Goal: Use online tool/utility: Utilize a website feature to perform a specific function

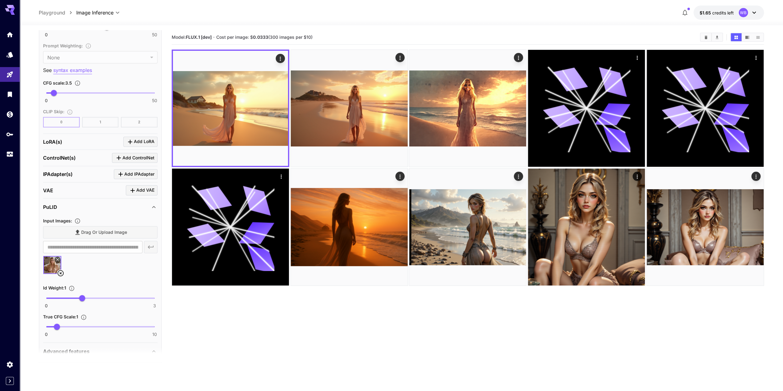
scroll to position [554, 0]
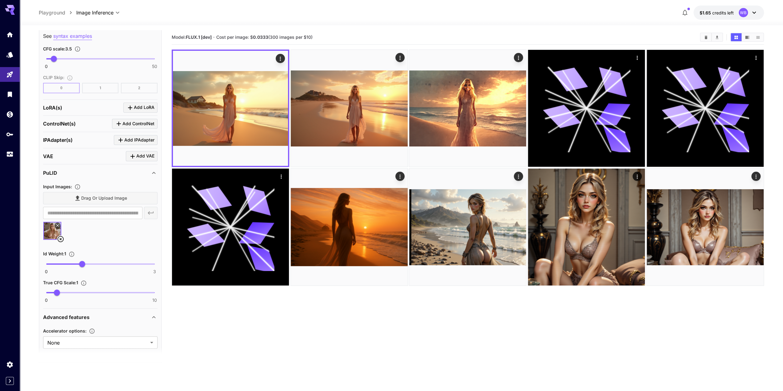
click at [63, 235] on icon at bounding box center [60, 238] width 7 height 7
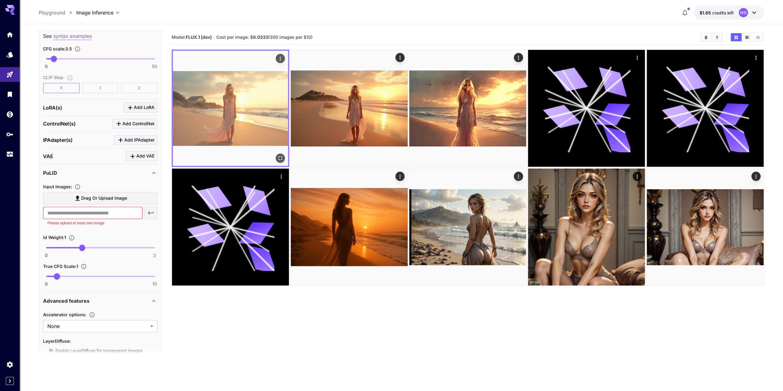
click at [222, 103] on img at bounding box center [230, 108] width 115 height 115
click at [278, 156] on icon "Open in fullscreen" at bounding box center [280, 158] width 6 height 6
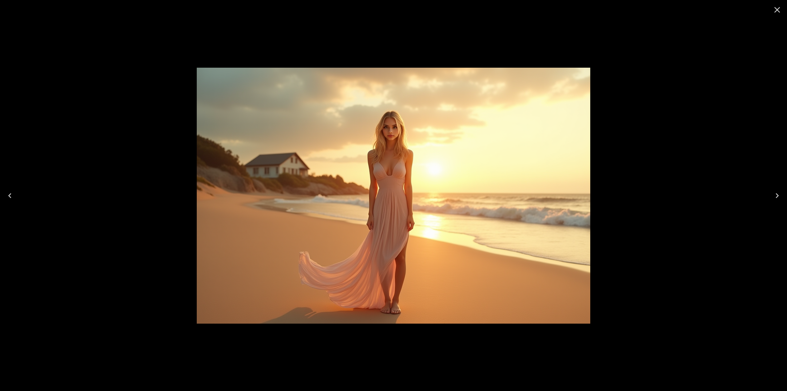
click at [777, 8] on icon "Close" at bounding box center [778, 10] width 10 height 10
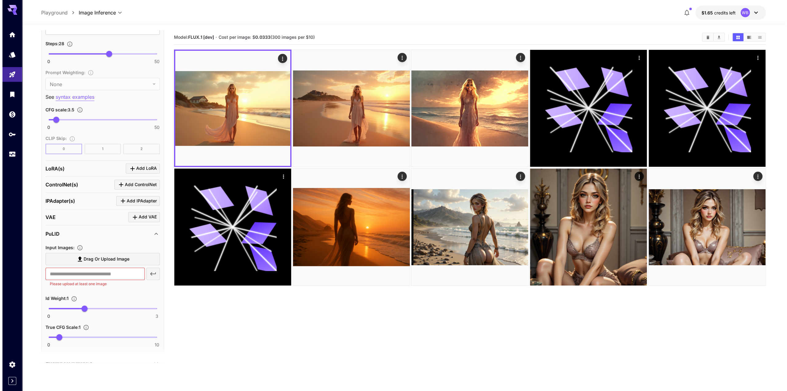
scroll to position [489, 0]
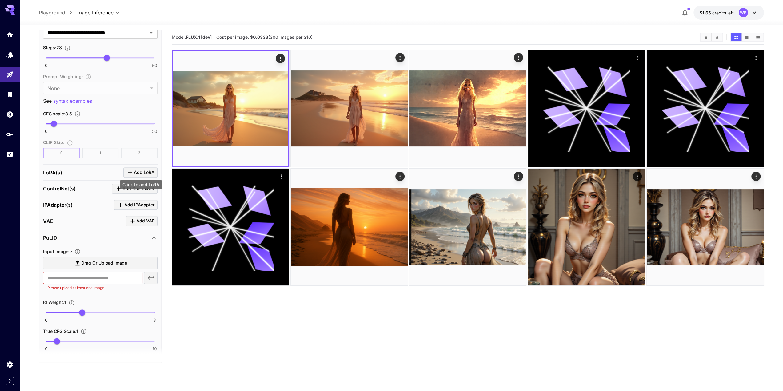
click at [141, 169] on span "Add LoRA" at bounding box center [144, 173] width 21 height 8
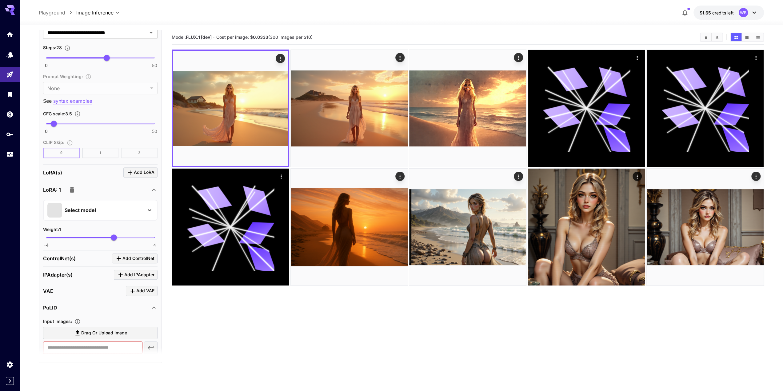
click at [83, 206] on p "Select model" at bounding box center [80, 209] width 31 height 7
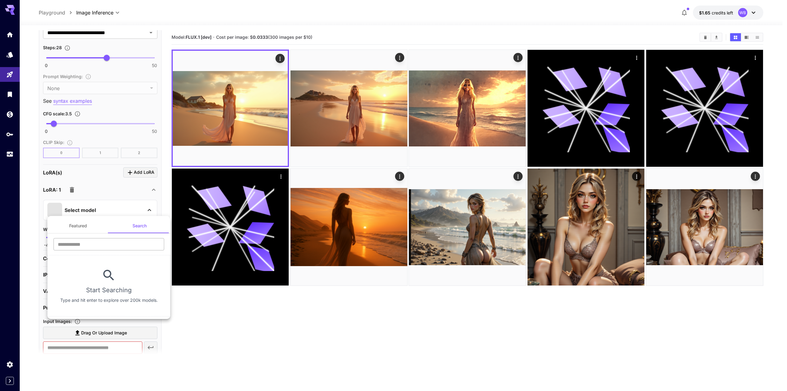
click at [69, 245] on input "text" at bounding box center [109, 244] width 111 height 12
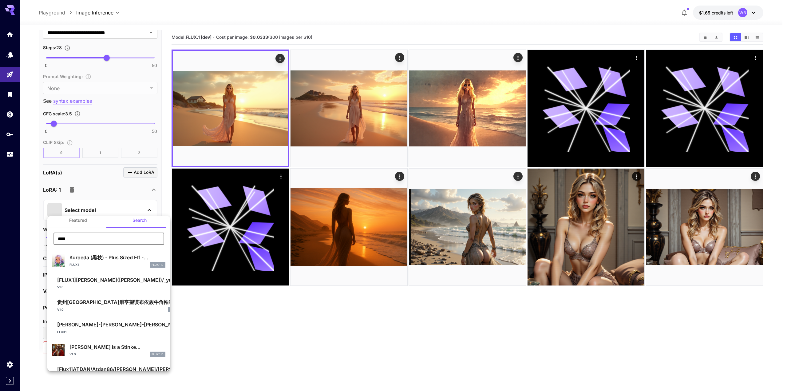
scroll to position [0, 0]
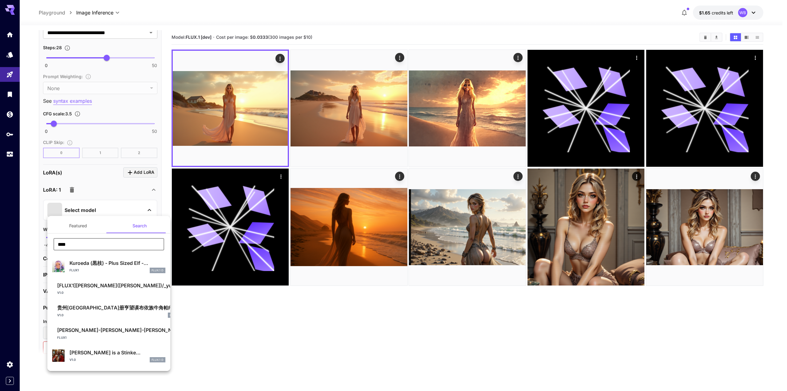
type input "****"
click at [80, 222] on button "Featured" at bounding box center [78, 225] width 62 height 15
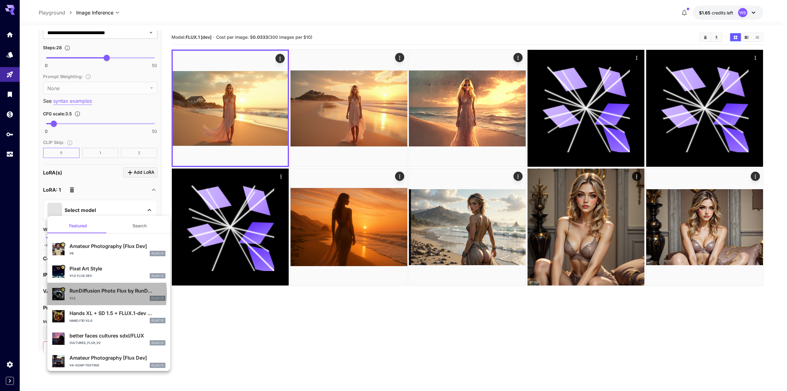
click at [93, 294] on p "RunDiffusion Photo Flux by RunD..." at bounding box center [118, 290] width 96 height 7
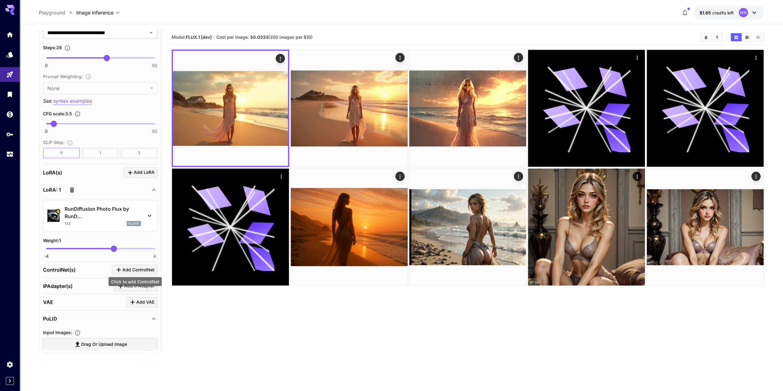
click at [124, 268] on span "Add ControlNet" at bounding box center [138, 270] width 32 height 8
click at [89, 305] on p "Select model" at bounding box center [80, 307] width 31 height 7
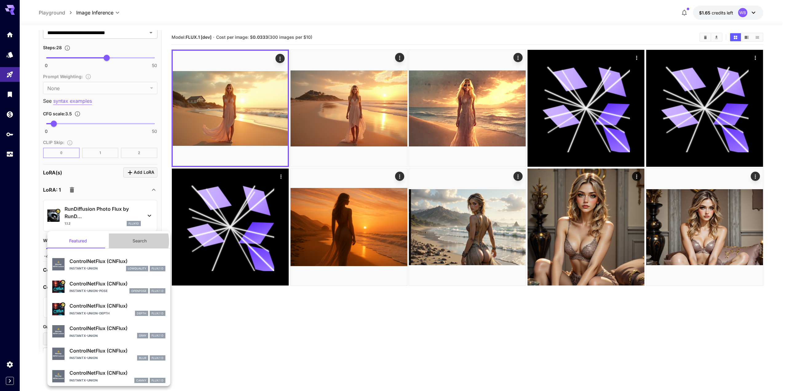
click at [133, 241] on button "Search" at bounding box center [140, 240] width 62 height 15
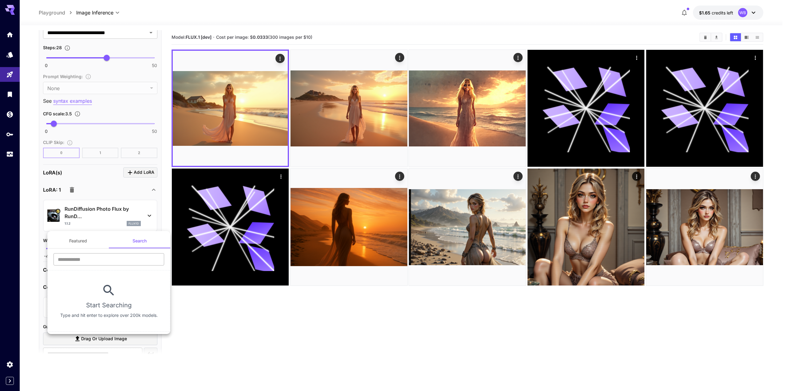
click at [113, 264] on input "text" at bounding box center [109, 259] width 111 height 12
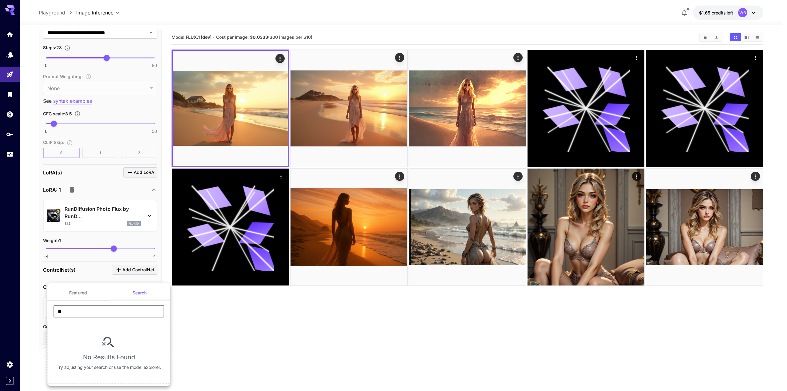
type input "***"
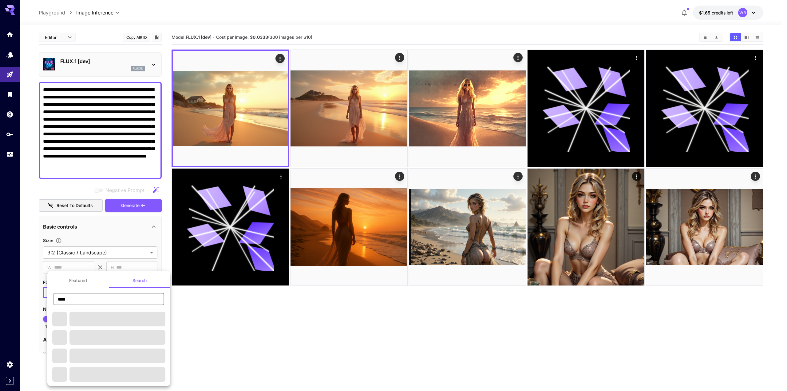
scroll to position [489, 0]
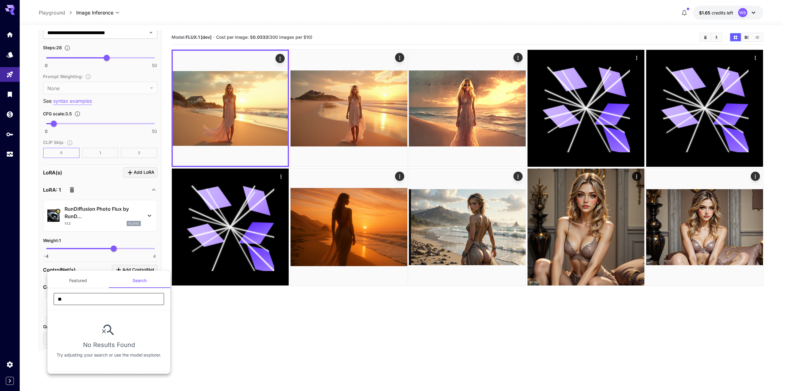
type input "*"
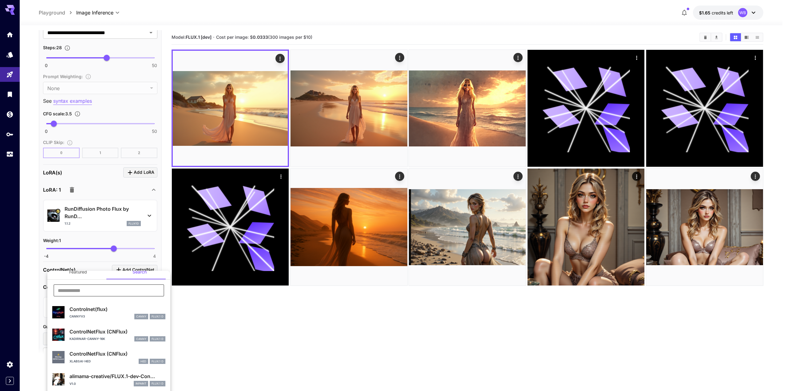
scroll to position [0, 0]
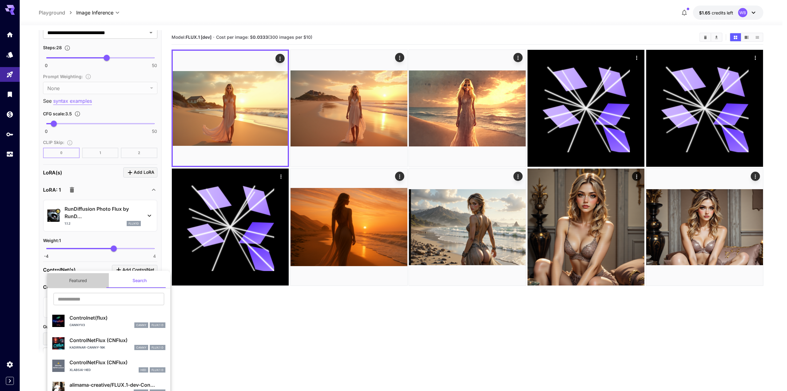
click at [79, 280] on button "Featured" at bounding box center [78, 280] width 62 height 15
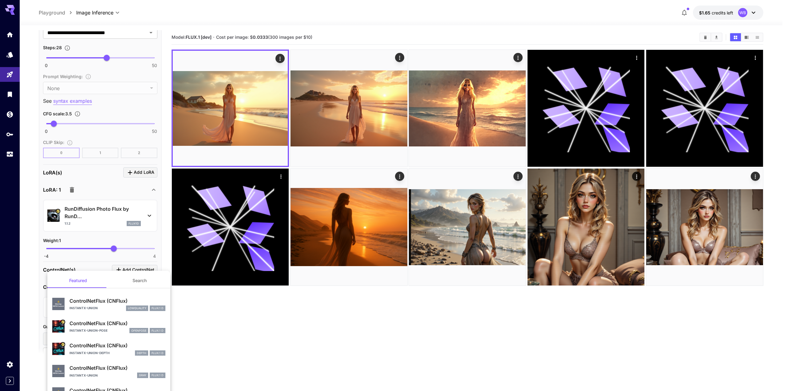
click at [166, 259] on div at bounding box center [393, 195] width 787 height 391
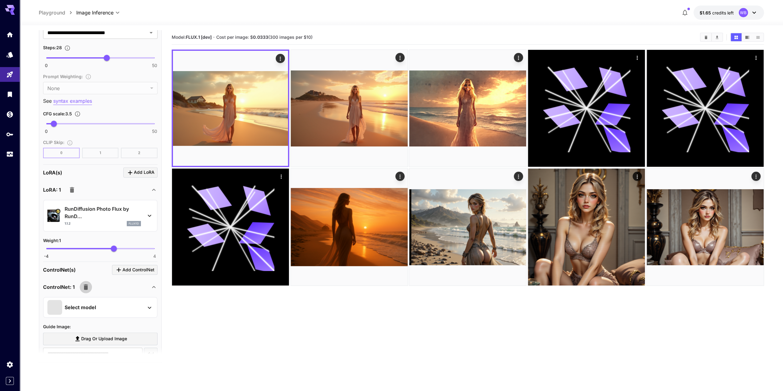
click at [86, 284] on icon "button" at bounding box center [86, 287] width 4 height 6
click at [141, 285] on span "Add IPAdapter" at bounding box center [139, 286] width 30 height 8
click at [116, 321] on p "FLUX Dev Redux" at bounding box center [103, 322] width 76 height 7
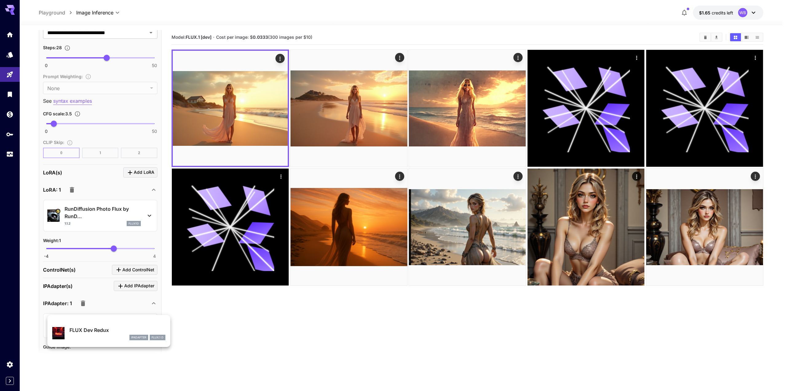
click at [140, 308] on div at bounding box center [393, 195] width 787 height 391
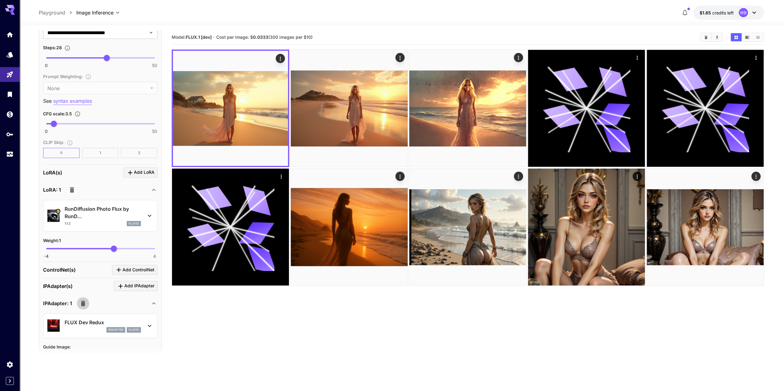
click at [83, 302] on icon "button" at bounding box center [83, 304] width 4 height 6
click at [137, 284] on span "Add IPAdapter" at bounding box center [139, 286] width 30 height 8
click at [79, 321] on p "FLUX Dev Redux" at bounding box center [103, 322] width 76 height 7
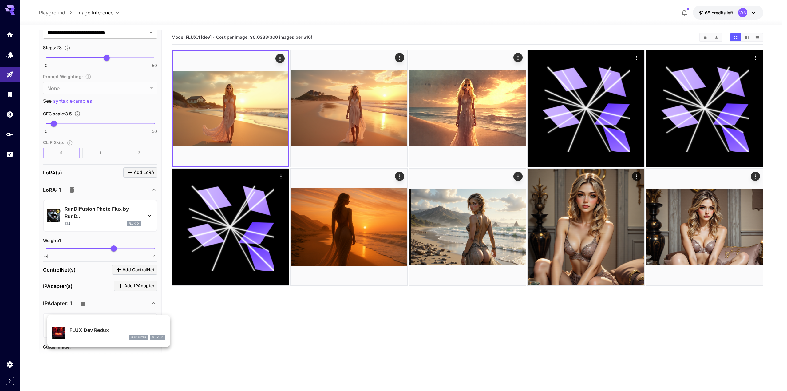
click at [153, 301] on div at bounding box center [393, 195] width 787 height 391
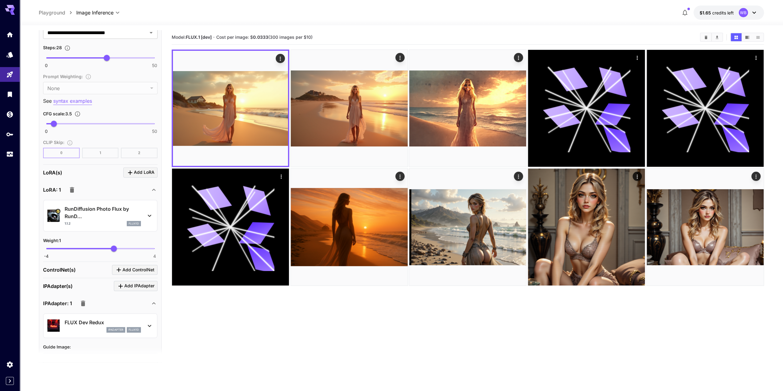
click at [87, 304] on button "button" at bounding box center [83, 303] width 12 height 12
click at [134, 301] on icon "Click to add VAE" at bounding box center [132, 301] width 7 height 7
click at [82, 336] on p "Select model" at bounding box center [80, 339] width 31 height 7
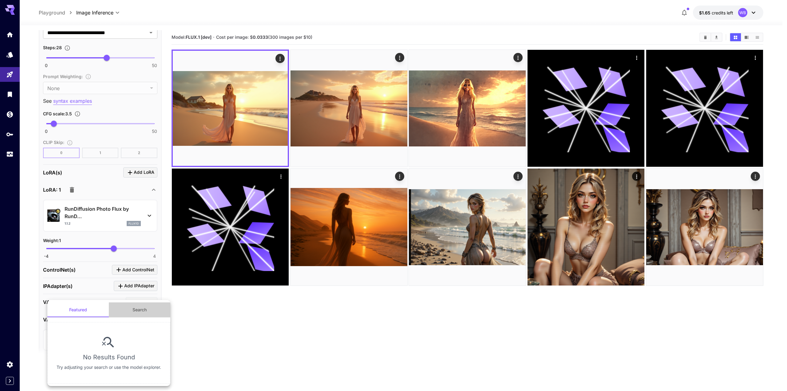
click at [142, 310] on button "Search" at bounding box center [140, 309] width 62 height 15
click at [205, 318] on div at bounding box center [393, 195] width 787 height 391
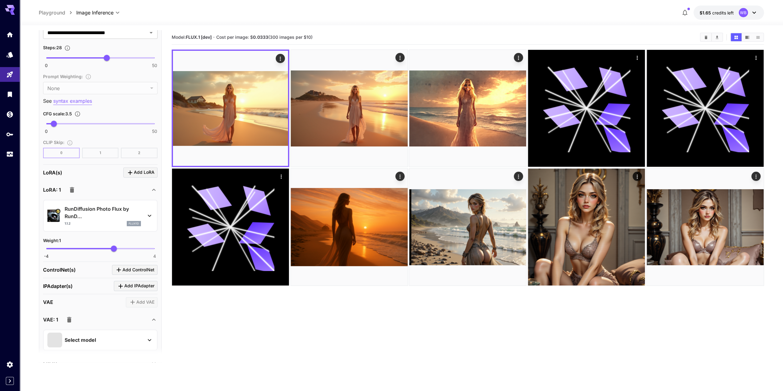
click at [68, 317] on icon "button" at bounding box center [69, 320] width 4 height 6
click at [139, 269] on span "Add ControlNet" at bounding box center [138, 270] width 32 height 8
click at [91, 304] on p "Select model" at bounding box center [80, 307] width 31 height 7
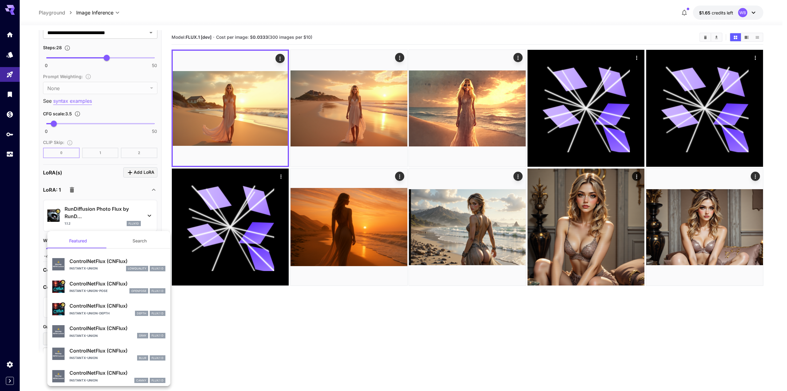
click at [195, 310] on div at bounding box center [393, 195] width 787 height 391
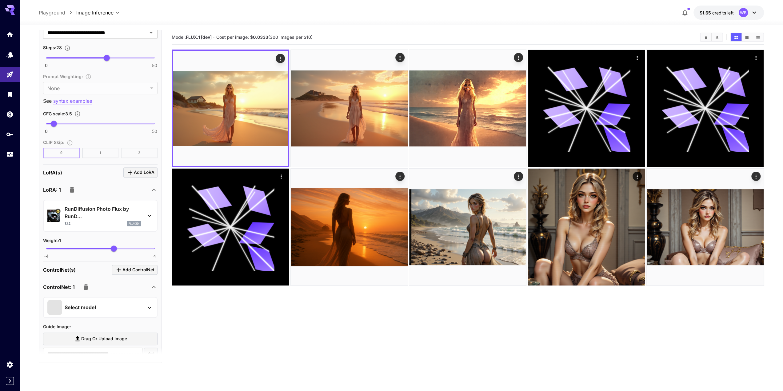
click at [146, 216] on icon at bounding box center [149, 215] width 7 height 7
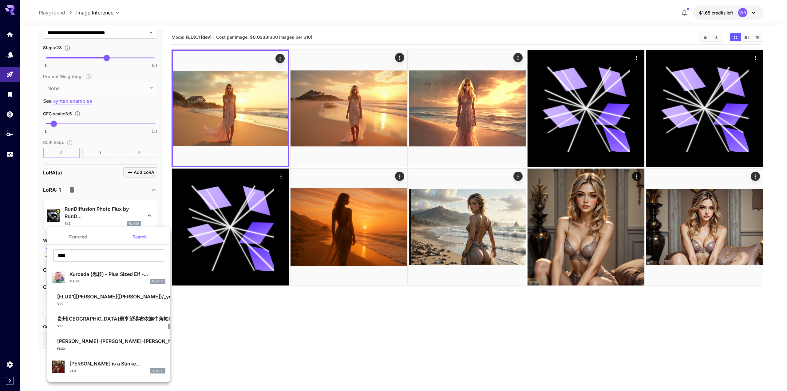
click at [86, 254] on input "****" at bounding box center [109, 255] width 111 height 12
type input "********"
click at [162, 80] on div at bounding box center [393, 195] width 787 height 391
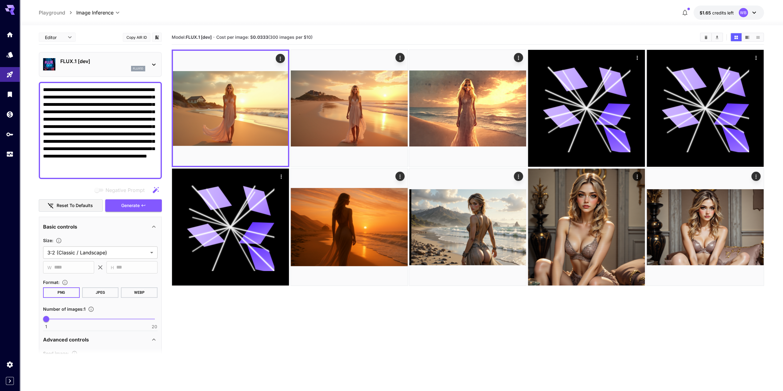
click at [148, 63] on div "FLUX.1 [dev] flux1d" at bounding box center [100, 64] width 114 height 19
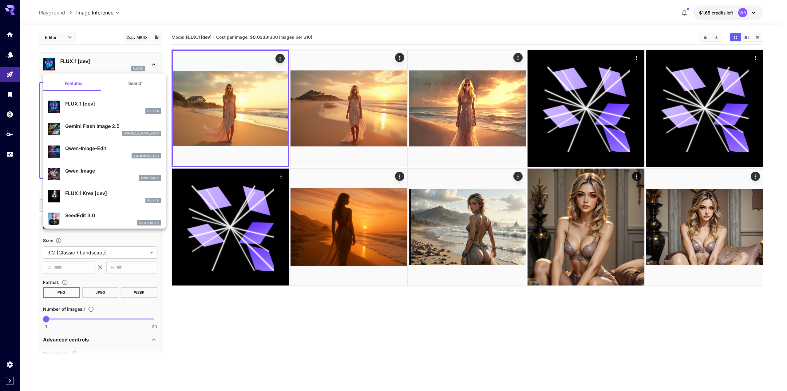
click at [162, 47] on div at bounding box center [393, 195] width 787 height 391
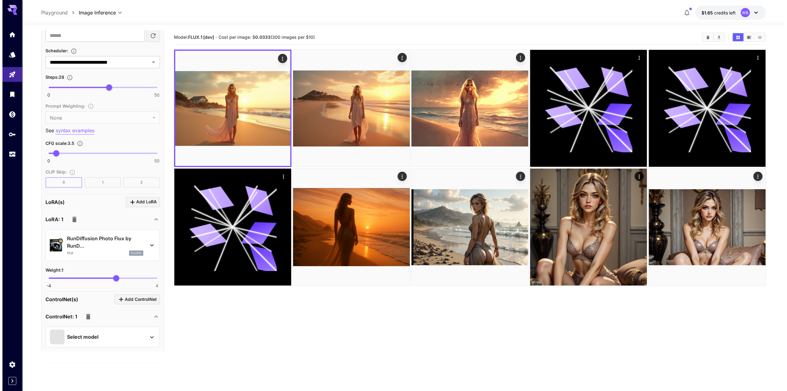
scroll to position [461, 0]
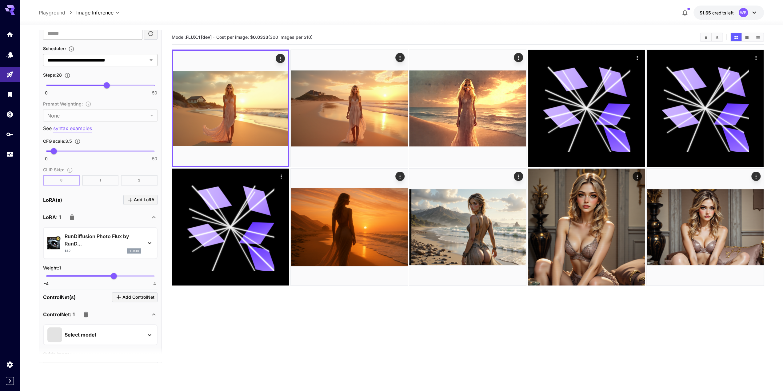
click at [149, 242] on icon at bounding box center [149, 243] width 3 height 2
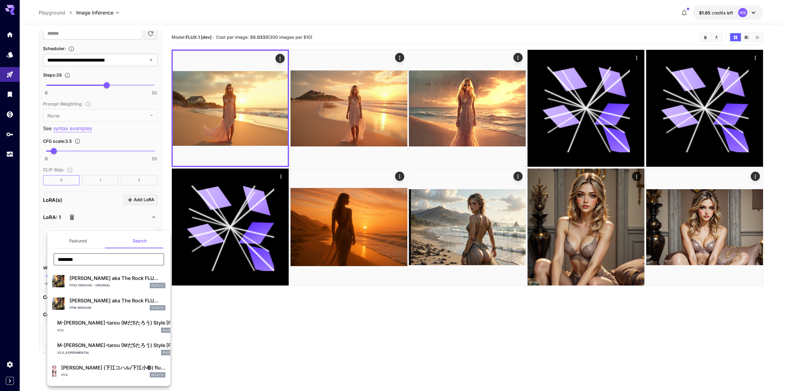
click at [88, 258] on input "********" at bounding box center [109, 259] width 111 height 12
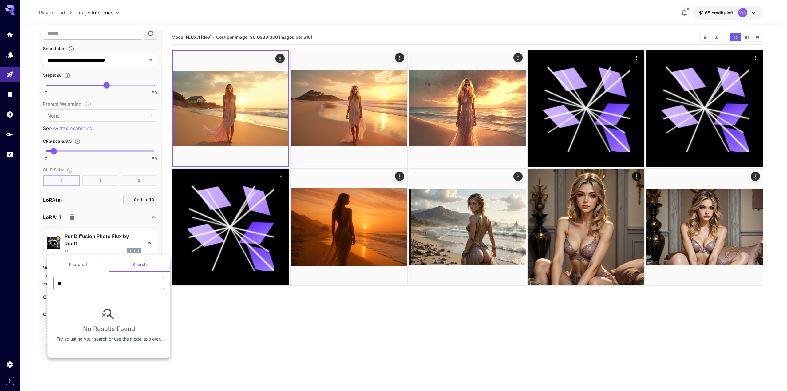
type input "*"
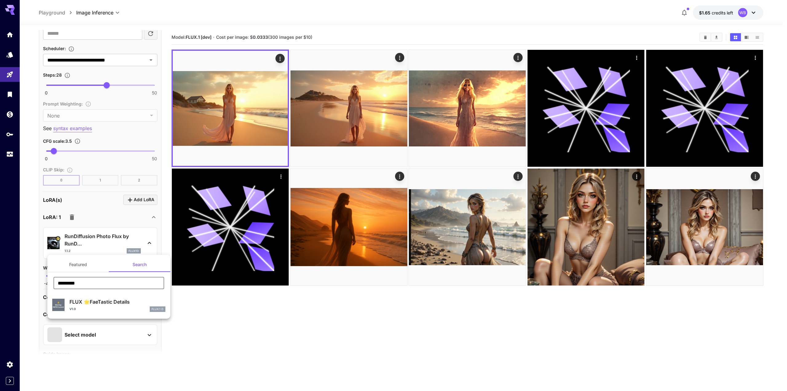
type input "*********"
click at [108, 304] on p "FLUX 🌟FaeTastic Details" at bounding box center [118, 301] width 96 height 7
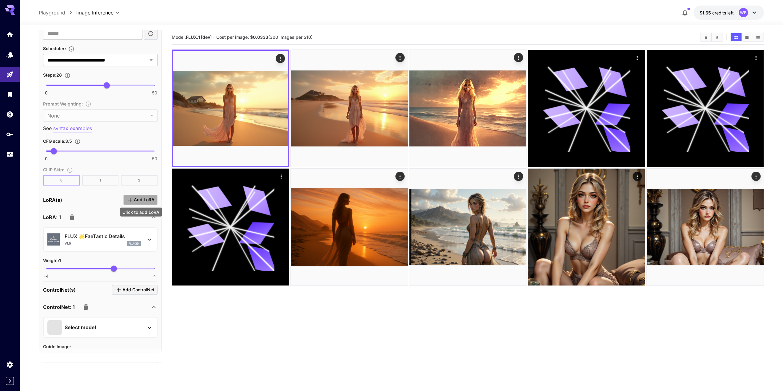
click at [139, 196] on span "Add LoRA" at bounding box center [144, 200] width 21 height 8
click at [83, 310] on p "Select model" at bounding box center [80, 310] width 31 height 7
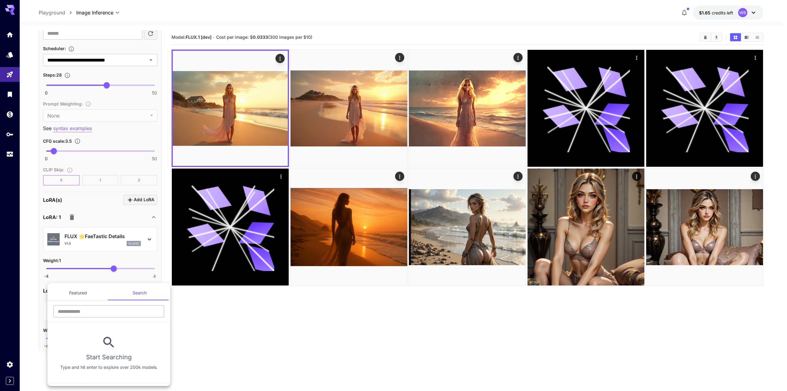
click at [82, 312] on input "text" at bounding box center [109, 311] width 111 height 12
type input "*******"
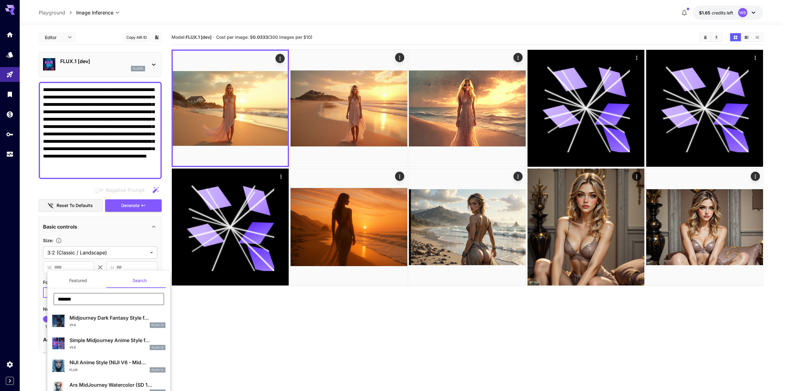
scroll to position [461, 0]
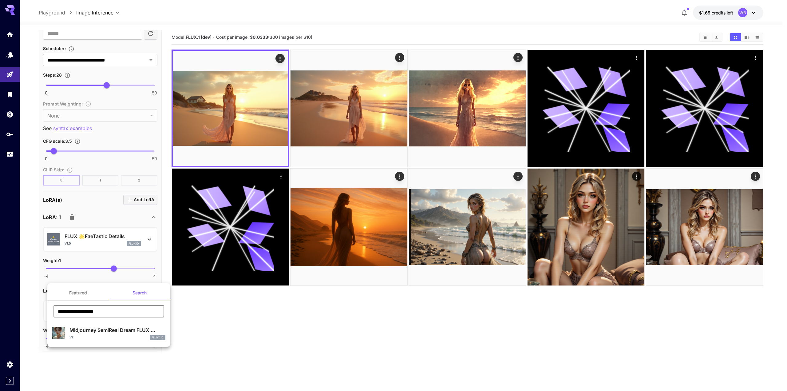
type input "**********"
click at [112, 331] on p "Midjourney SemiReal Dream FLUX ..." at bounding box center [118, 329] width 96 height 7
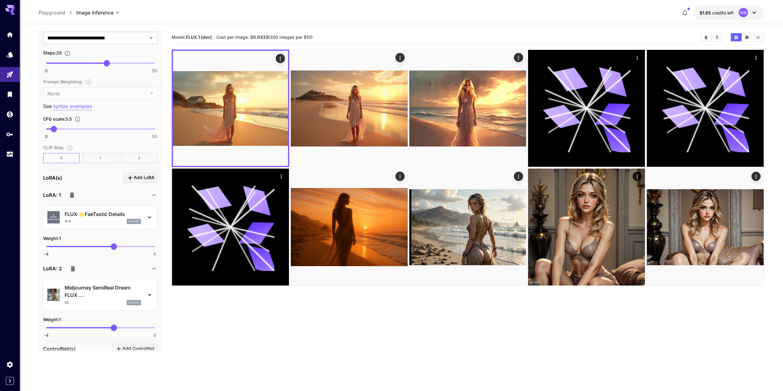
scroll to position [492, 0]
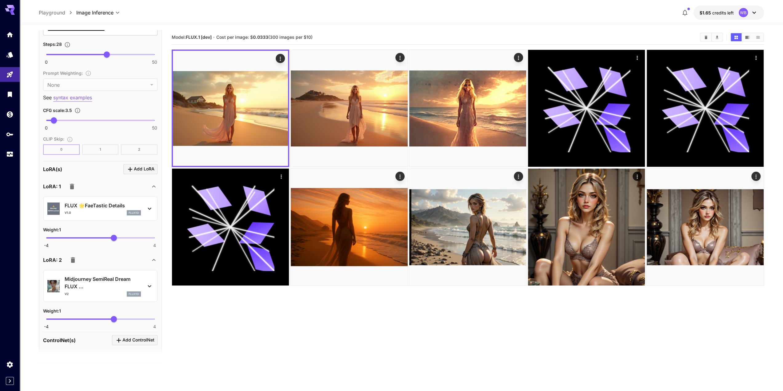
click at [152, 185] on icon at bounding box center [153, 186] width 3 height 2
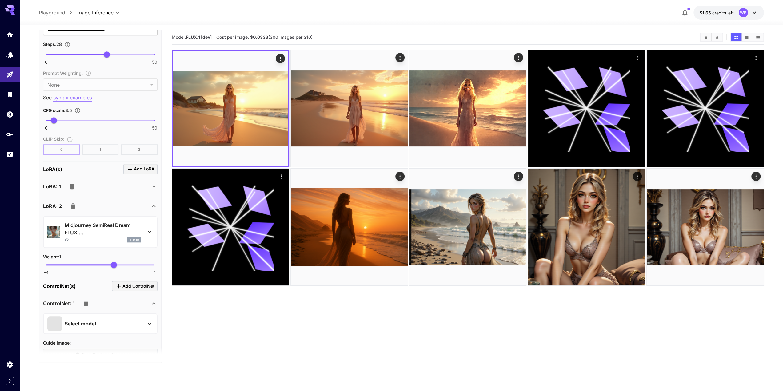
click at [151, 203] on icon at bounding box center [153, 205] width 7 height 7
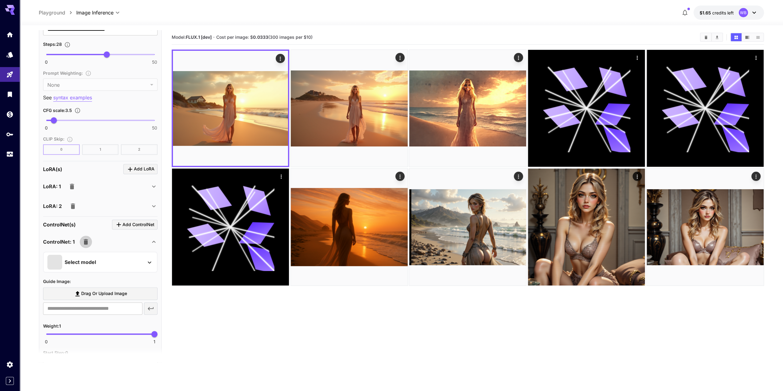
click at [86, 240] on icon "button" at bounding box center [86, 242] width 4 height 6
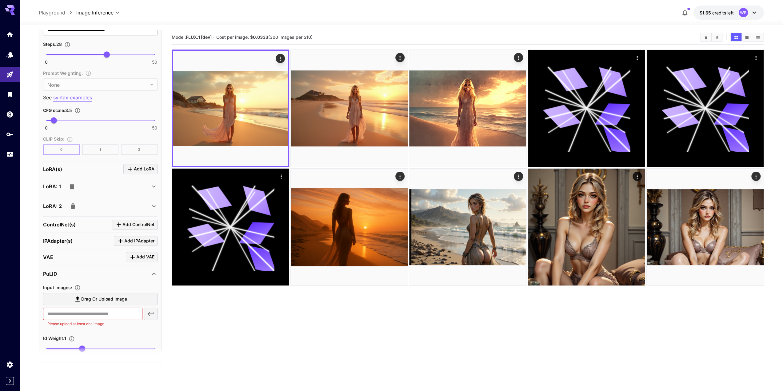
click at [152, 272] on icon at bounding box center [153, 273] width 7 height 7
click at [152, 273] on icon at bounding box center [153, 273] width 7 height 7
click at [151, 271] on icon at bounding box center [153, 273] width 7 height 7
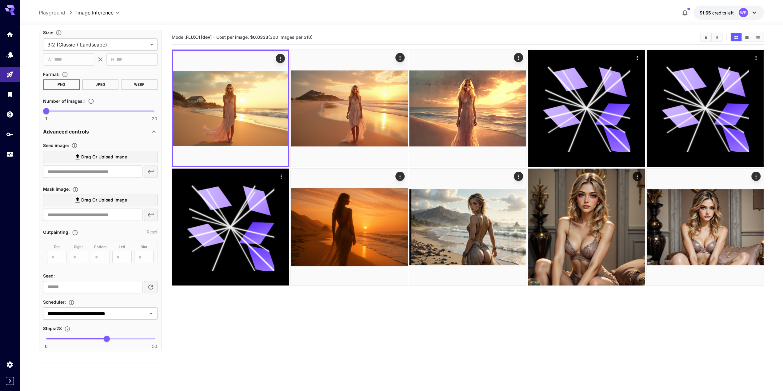
scroll to position [202, 0]
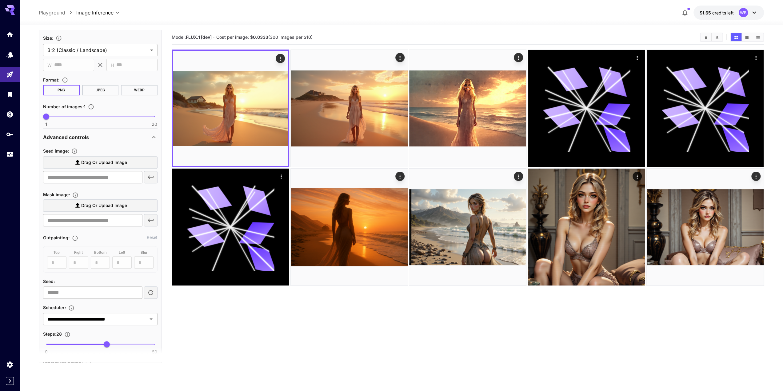
click at [91, 161] on span "Drag or upload image" at bounding box center [104, 163] width 46 height 8
click at [0, 0] on input "Drag or upload image" at bounding box center [0, 0] width 0 height 0
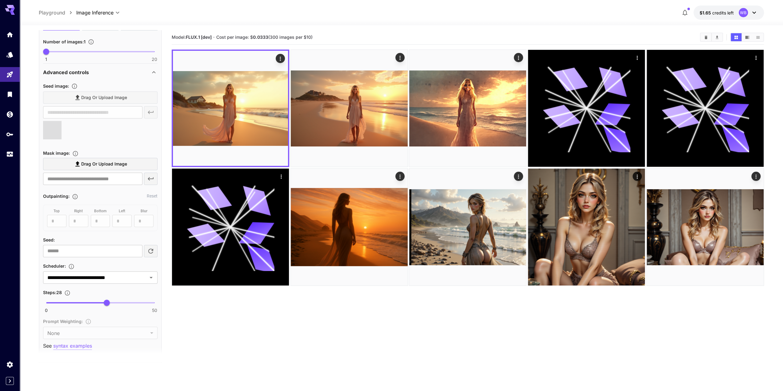
type input "**********"
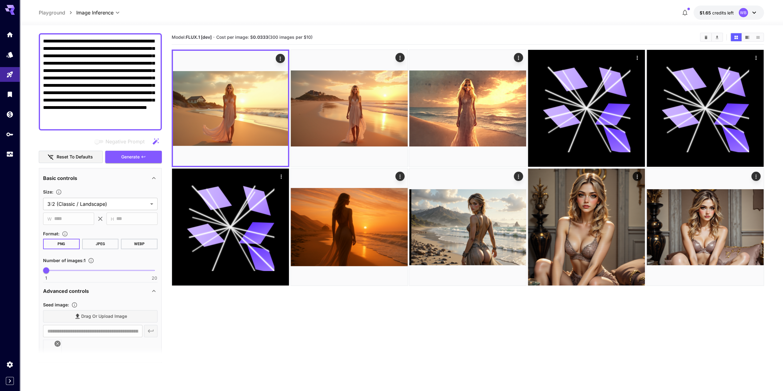
scroll to position [49, 0]
click at [132, 156] on span "Generate" at bounding box center [130, 157] width 18 height 8
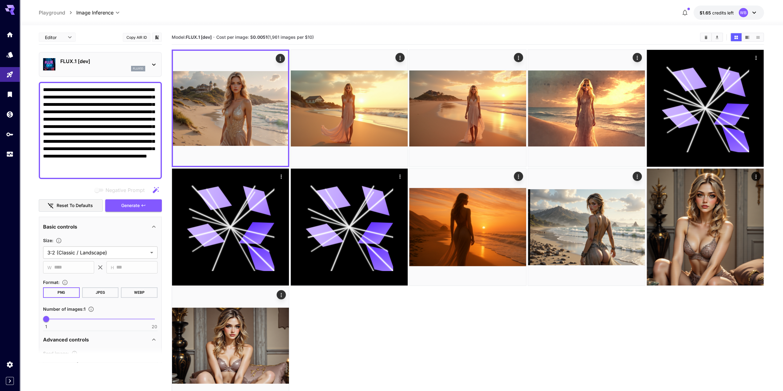
scroll to position [49, 0]
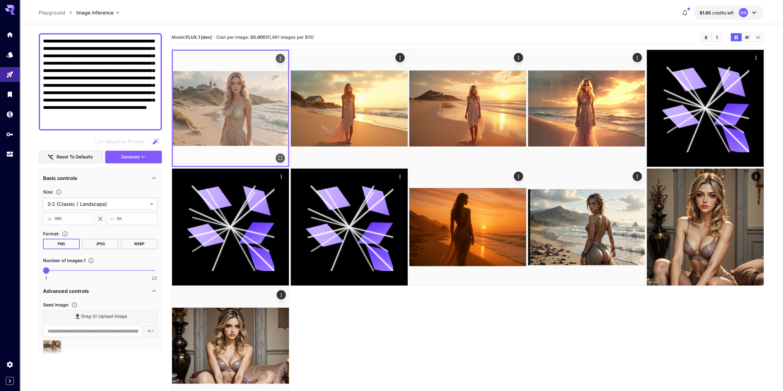
click at [237, 101] on img at bounding box center [230, 108] width 115 height 115
click at [280, 158] on icon "Open in fullscreen" at bounding box center [280, 158] width 6 height 6
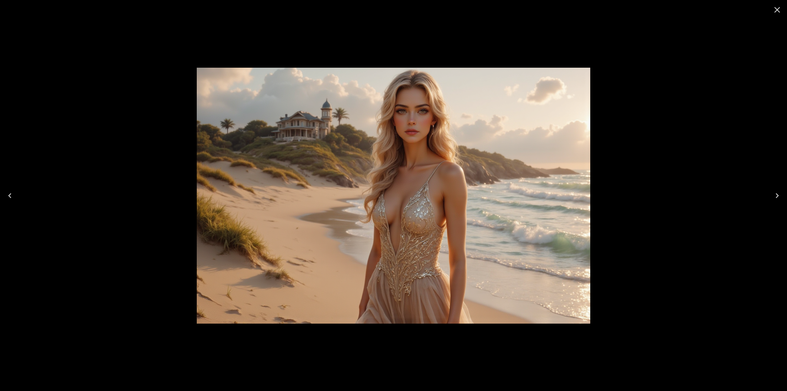
click at [776, 10] on icon "Close" at bounding box center [778, 10] width 10 height 10
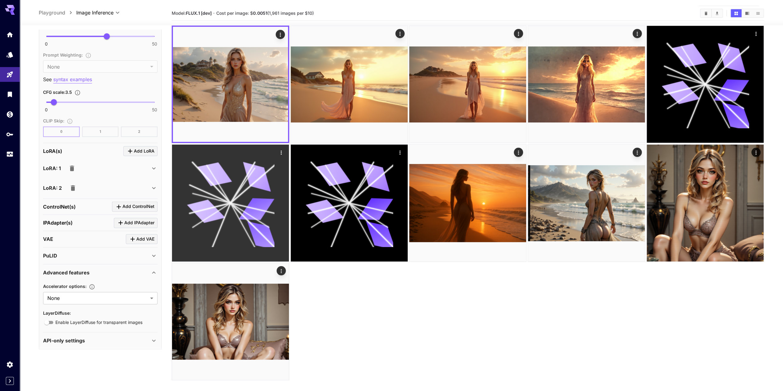
scroll to position [0, 0]
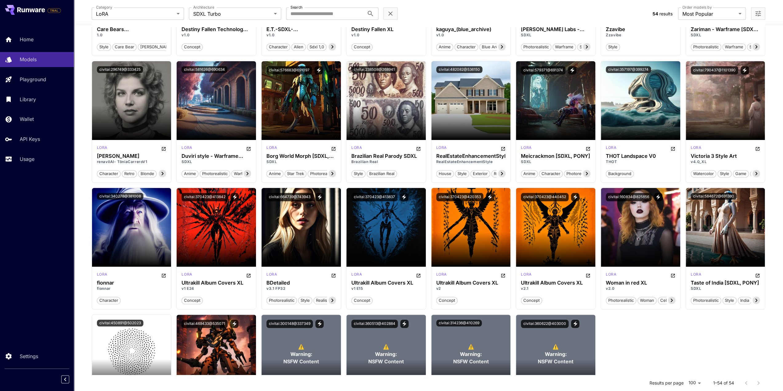
scroll to position [608, 0]
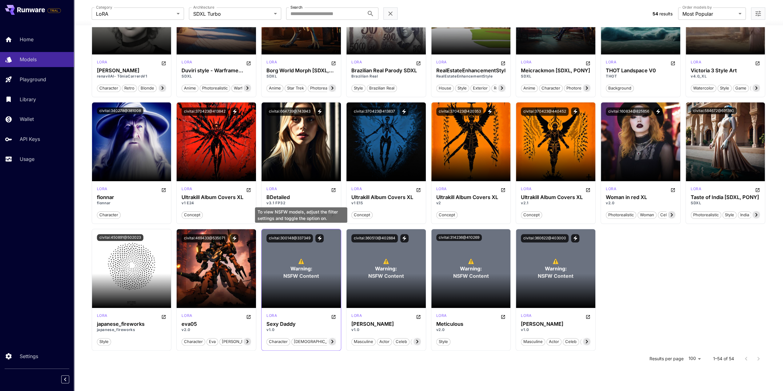
click at [294, 267] on span "Warning:" at bounding box center [301, 268] width 22 height 7
click at [385, 269] on span "Warning:" at bounding box center [386, 268] width 22 height 7
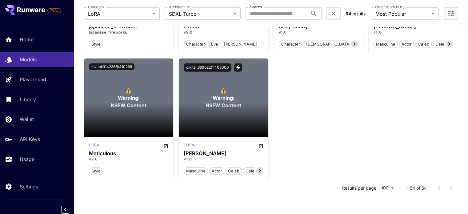
scroll to position [1671, 0]
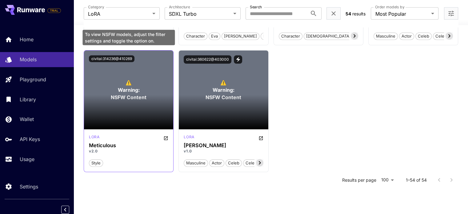
click at [146, 89] on div "⚠️ Warning: NSFW Content" at bounding box center [128, 89] width 89 height 79
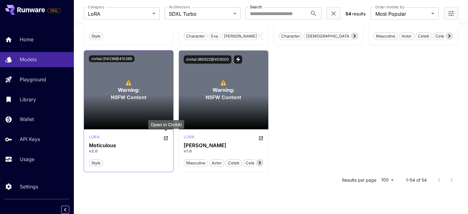
click at [166, 137] on icon "Open in CivitAI" at bounding box center [165, 138] width 5 height 5
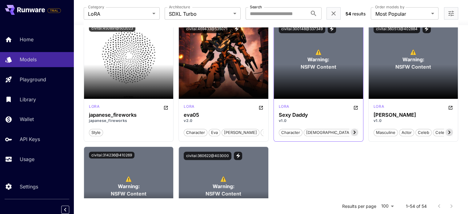
scroll to position [1548, 0]
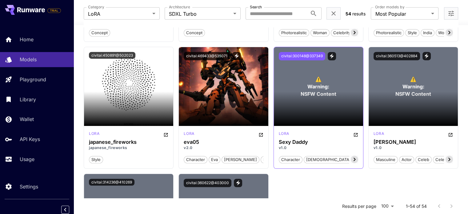
click at [303, 54] on button "civitai:300148@337349" at bounding box center [302, 56] width 46 height 8
click at [354, 133] on icon "Open in CivitAI" at bounding box center [356, 135] width 4 height 4
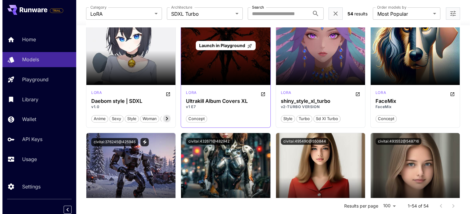
scroll to position [195, 0]
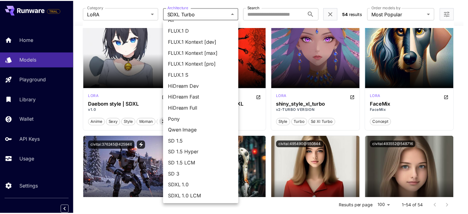
scroll to position [0, 0]
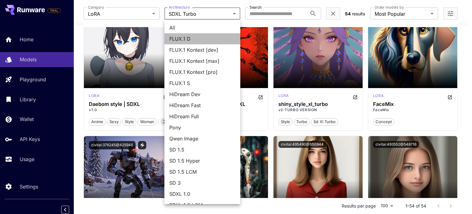
click at [204, 40] on span "FLUX.1 D" at bounding box center [202, 38] width 66 height 7
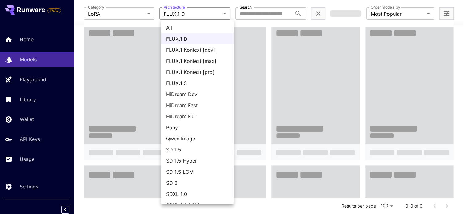
click at [215, 15] on body "**********" at bounding box center [234, 212] width 468 height 814
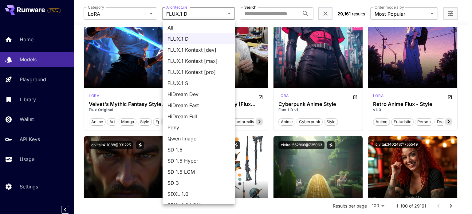
click at [175, 126] on span "Pony" at bounding box center [199, 127] width 62 height 7
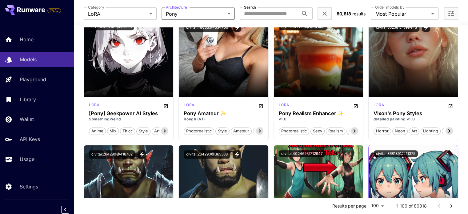
scroll to position [441, 0]
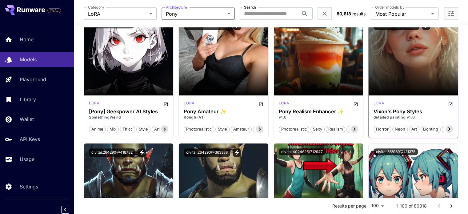
click at [448, 128] on icon at bounding box center [448, 128] width 7 height 7
click at [448, 128] on span "long exposure" at bounding box center [437, 129] width 33 height 6
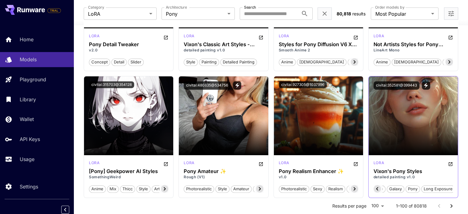
scroll to position [380, 0]
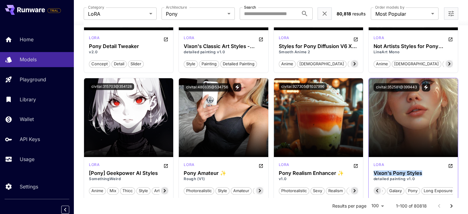
drag, startPoint x: 422, startPoint y: 173, endPoint x: 372, endPoint y: 174, distance: 50.5
click at [372, 174] on div "[PERSON_NAME] Pony Styles detailed painting v1.0 horror neon art lighting ink g…" at bounding box center [412, 178] width 89 height 42
copy h3 "Vixon's Pony Styles"
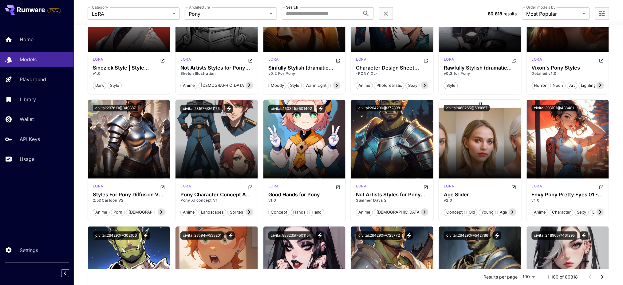
scroll to position [790, 0]
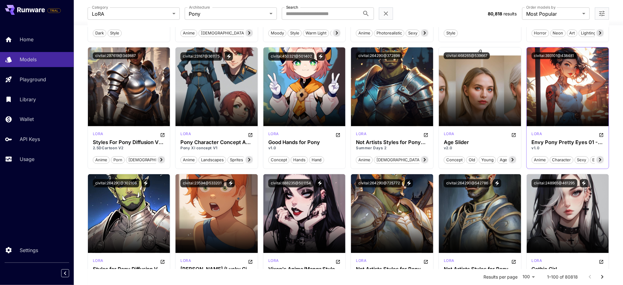
click at [575, 73] on img at bounding box center [568, 86] width 82 height 79
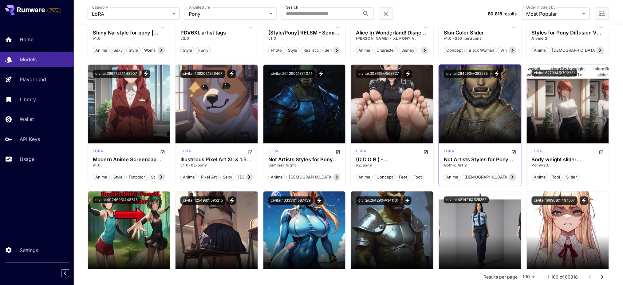
scroll to position [1282, 0]
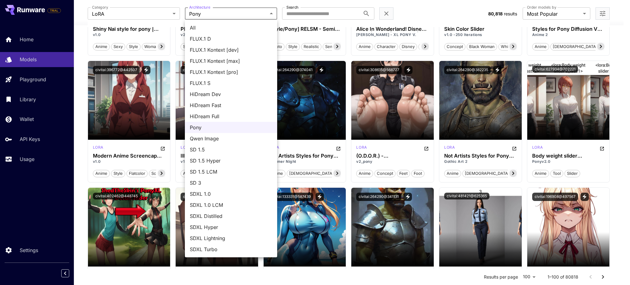
click at [221, 39] on span "FLUX.1 D" at bounding box center [231, 38] width 82 height 7
type input "******"
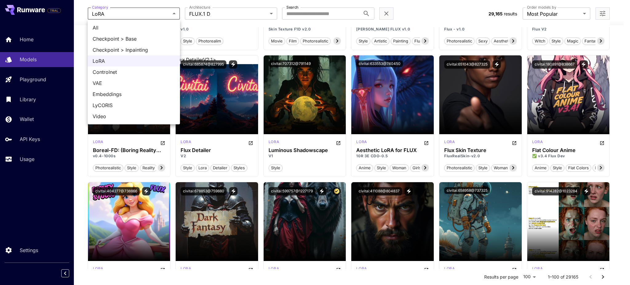
click at [143, 40] on span "Checkpoint > Base" at bounding box center [134, 38] width 82 height 7
type input "**********"
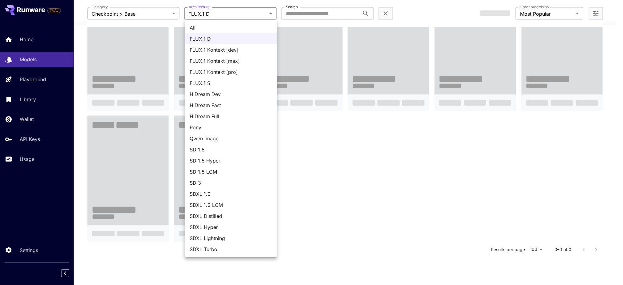
scroll to position [360, 0]
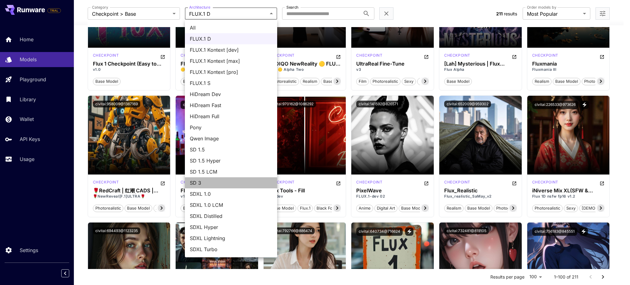
click at [224, 184] on span "SD 3" at bounding box center [231, 182] width 82 height 7
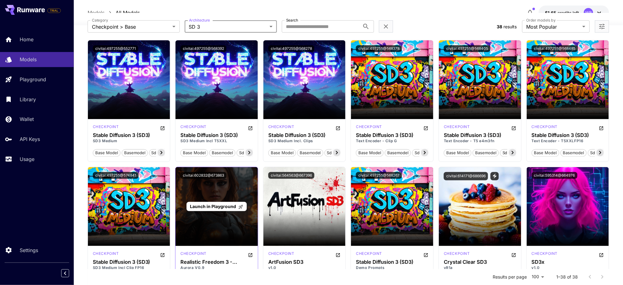
scroll to position [0, 0]
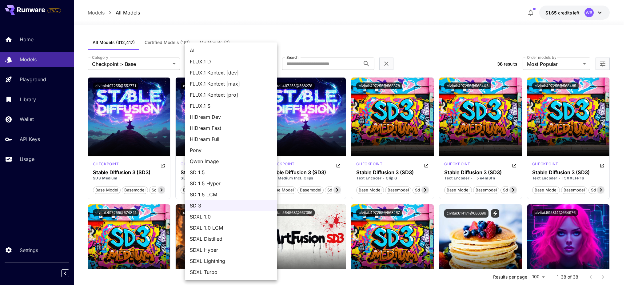
click at [234, 215] on span "SDXL 1.0" at bounding box center [231, 216] width 82 height 7
type input "****"
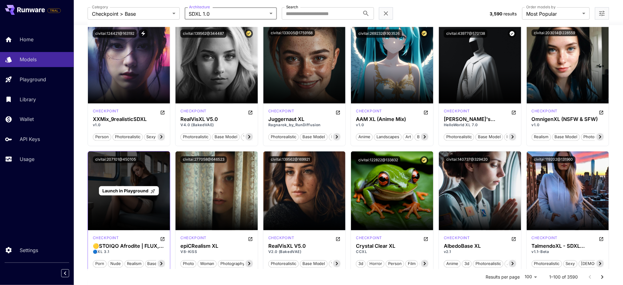
scroll to position [246, 0]
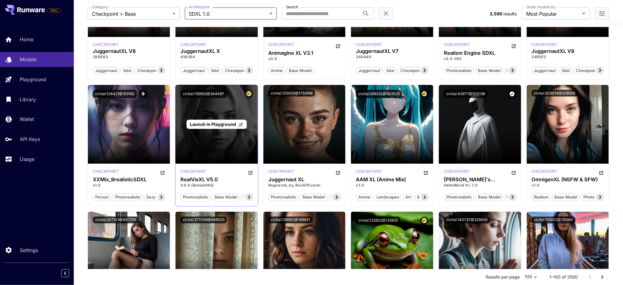
click at [221, 123] on span "Launch in Playground" at bounding box center [213, 123] width 46 height 5
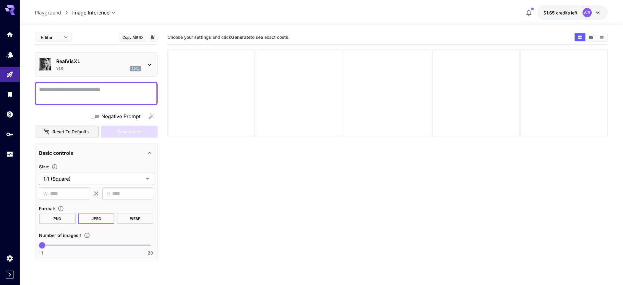
click at [86, 88] on textarea "Negative Prompt" at bounding box center [96, 93] width 114 height 15
paste textarea "**********"
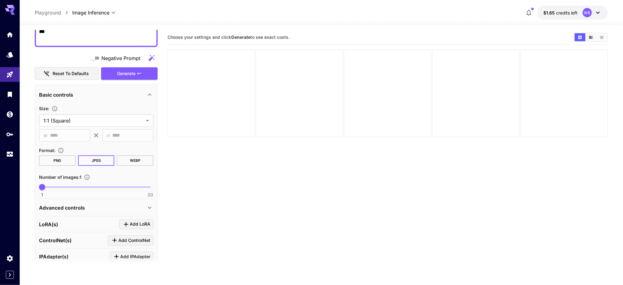
scroll to position [123, 0]
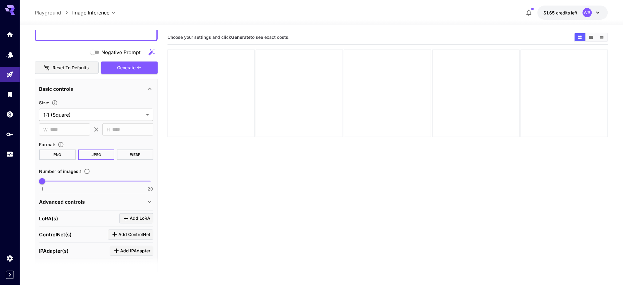
type textarea "**********"
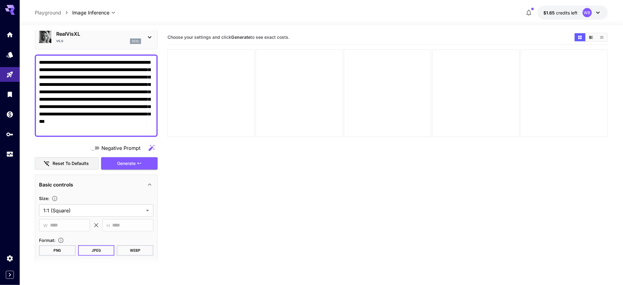
scroll to position [26, 0]
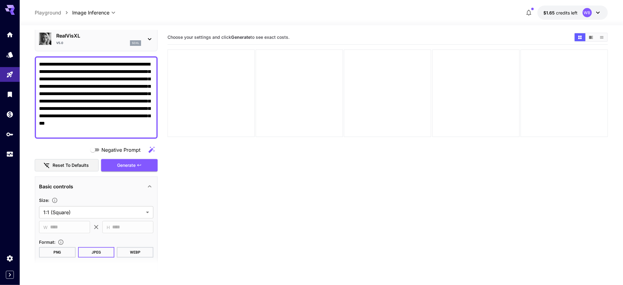
click at [151, 185] on icon at bounding box center [149, 186] width 3 height 2
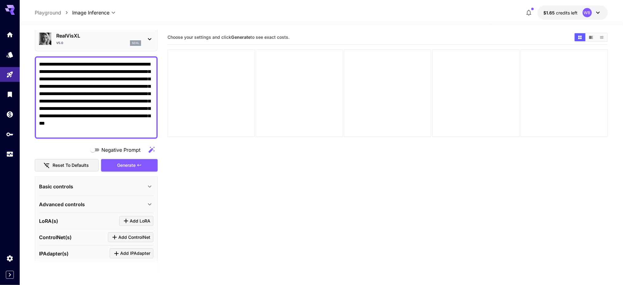
click at [147, 202] on icon at bounding box center [149, 204] width 7 height 7
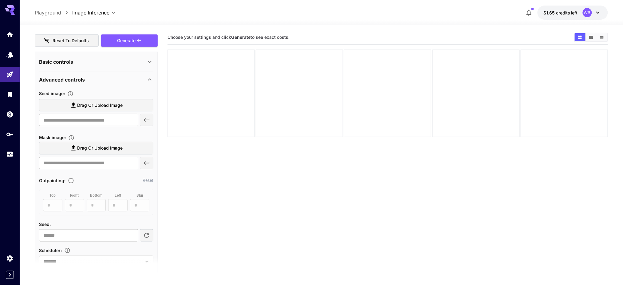
scroll to position [149, 0]
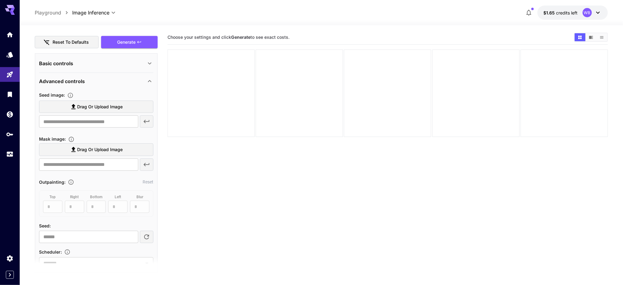
click at [105, 107] on span "Drag or upload image" at bounding box center [100, 107] width 46 height 8
click at [0, 0] on input "Drag or upload image" at bounding box center [0, 0] width 0 height 0
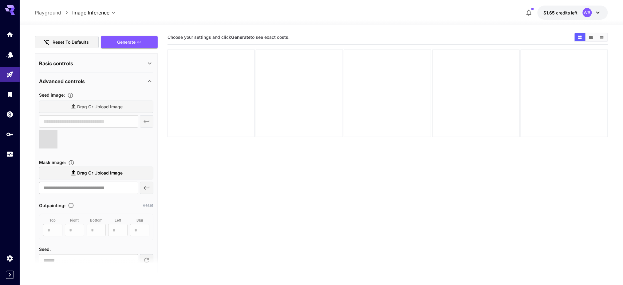
type input "**********"
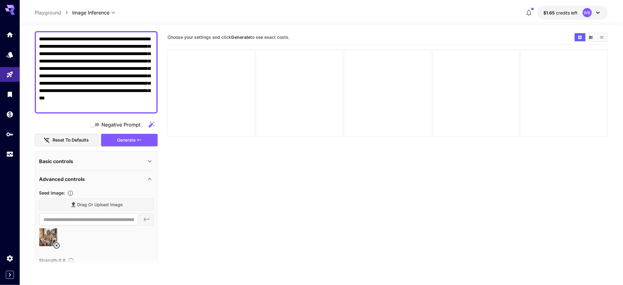
scroll to position [26, 0]
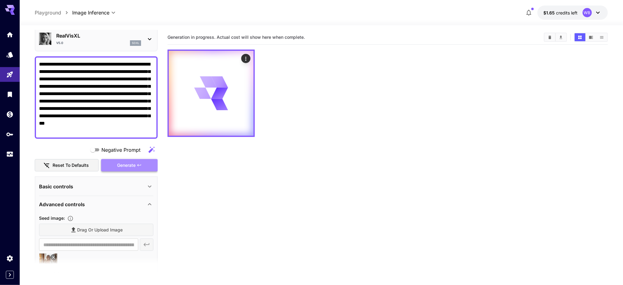
click at [127, 163] on span "Generate" at bounding box center [126, 165] width 18 height 8
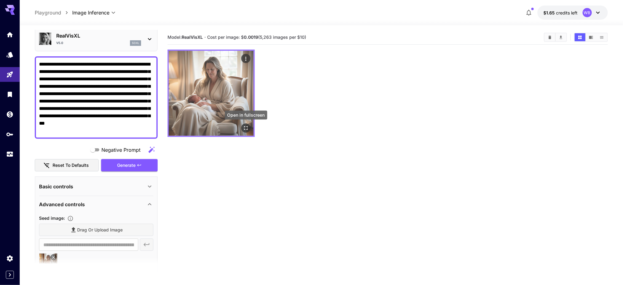
click at [245, 130] on icon "Open in fullscreen" at bounding box center [246, 128] width 4 height 4
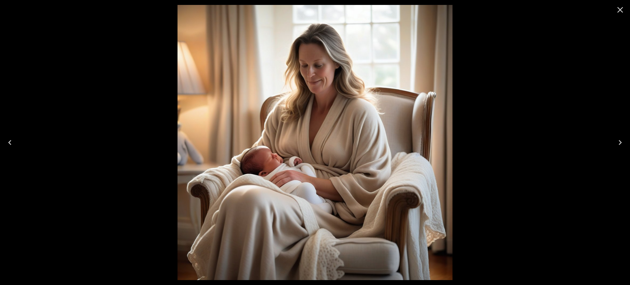
click at [464, 62] on div at bounding box center [315, 142] width 630 height 285
click at [622, 9] on icon "Close" at bounding box center [620, 10] width 10 height 10
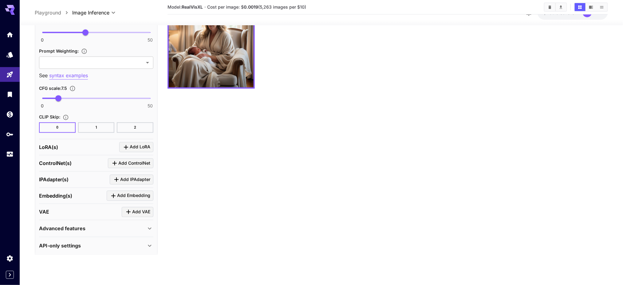
scroll to position [452, 0]
click at [131, 160] on span "Add ControlNet" at bounding box center [134, 162] width 32 height 8
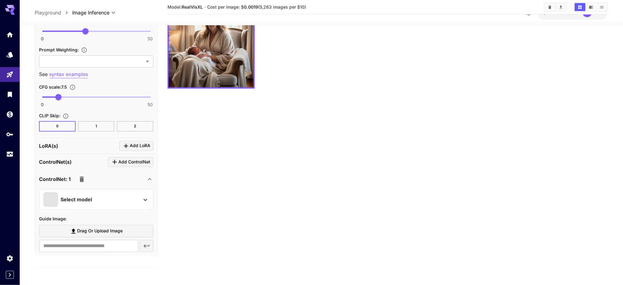
click at [124, 195] on div "Select model" at bounding box center [91, 199] width 96 height 15
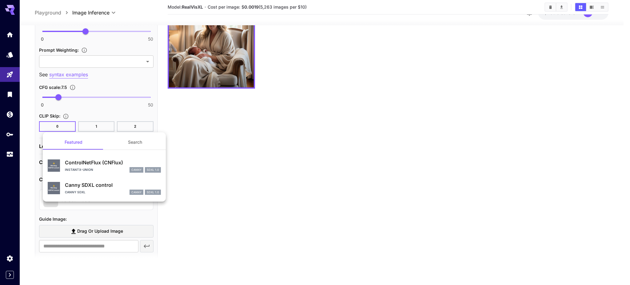
click at [218, 147] on div at bounding box center [315, 142] width 630 height 285
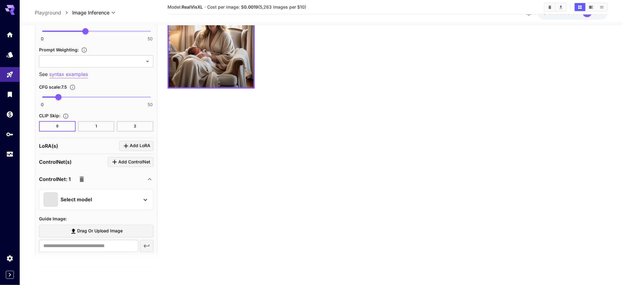
click at [80, 179] on icon "button" at bounding box center [82, 180] width 4 height 6
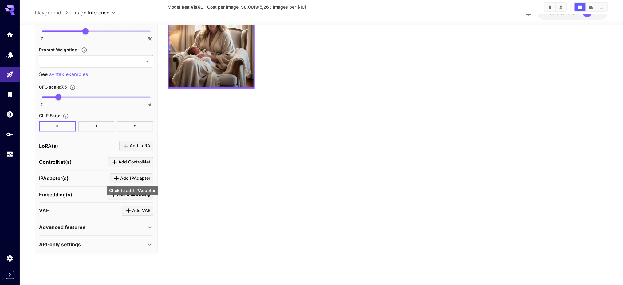
click at [140, 175] on span "Add IPAdapter" at bounding box center [135, 179] width 30 height 8
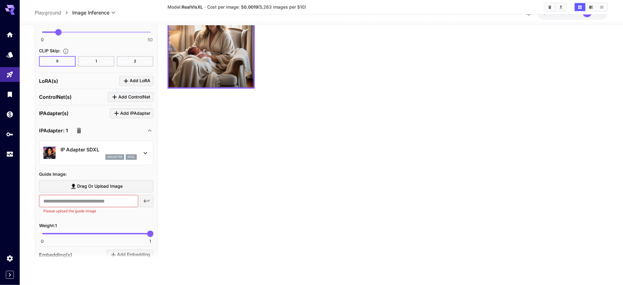
scroll to position [534, 0]
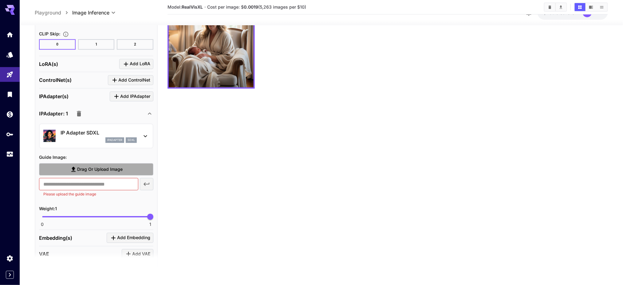
click at [111, 167] on span "Drag or upload image" at bounding box center [100, 169] width 46 height 8
click at [0, 0] on input "Drag or upload image" at bounding box center [0, 0] width 0 height 0
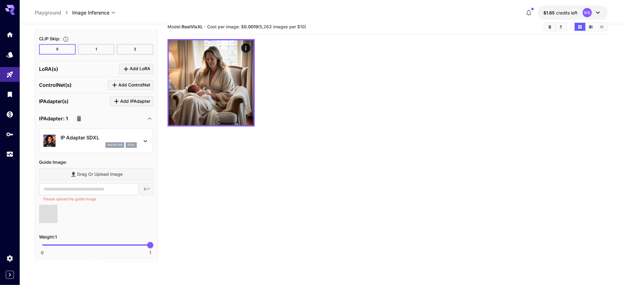
scroll to position [0, 0]
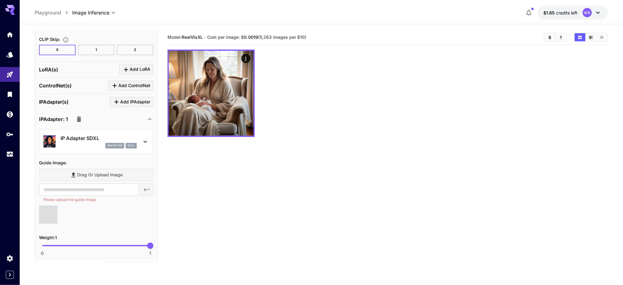
type input "**********"
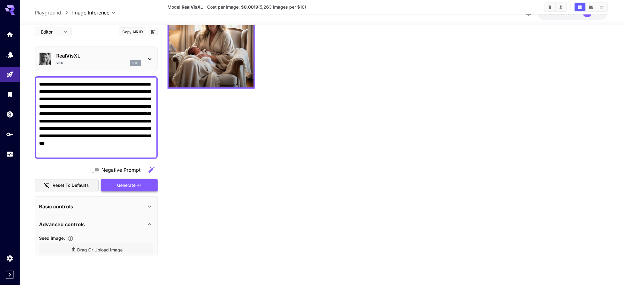
click at [127, 182] on span "Generate" at bounding box center [126, 185] width 18 height 8
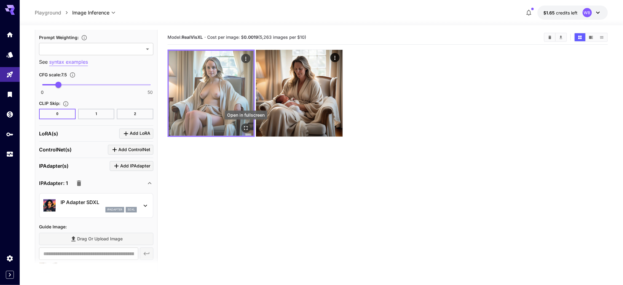
click at [246, 127] on icon "Open in fullscreen" at bounding box center [246, 128] width 6 height 6
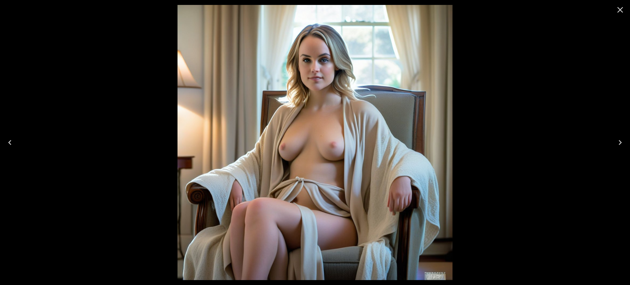
click at [617, 9] on icon "Close" at bounding box center [620, 10] width 10 height 10
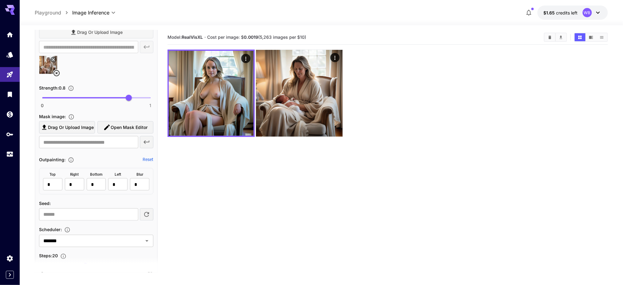
scroll to position [183, 0]
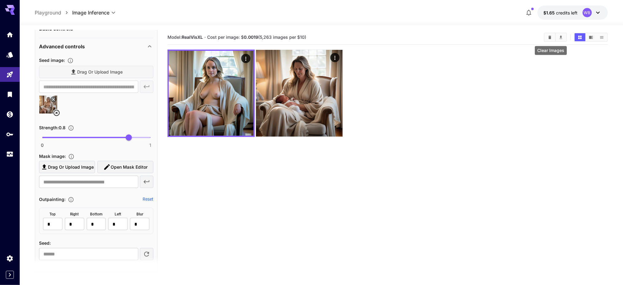
click at [552, 36] on icon "Clear Images" at bounding box center [550, 36] width 3 height 3
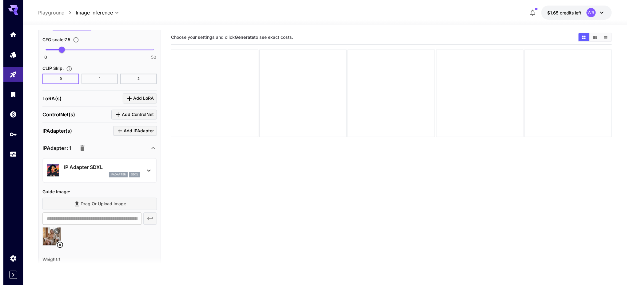
scroll to position [511, 0]
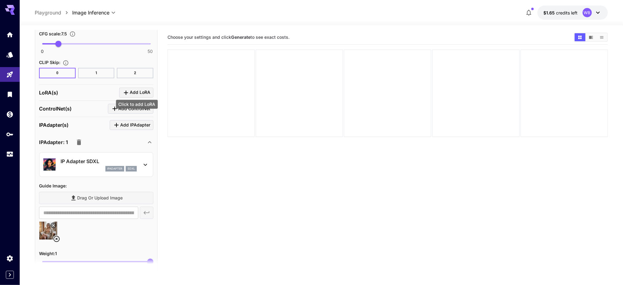
click at [139, 90] on span "Add LoRA" at bounding box center [140, 93] width 21 height 8
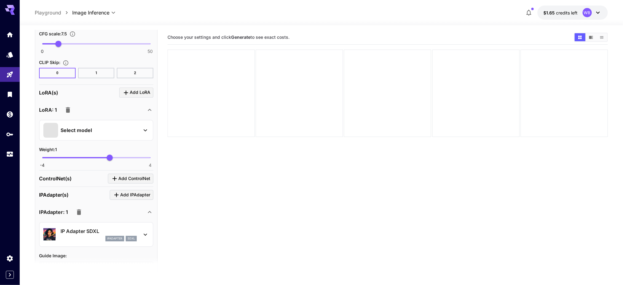
click at [117, 125] on div "Select model" at bounding box center [91, 130] width 96 height 15
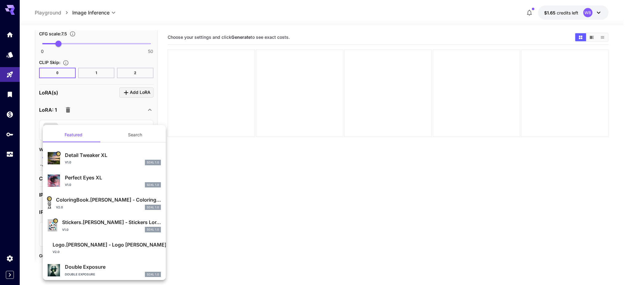
scroll to position [3, 0]
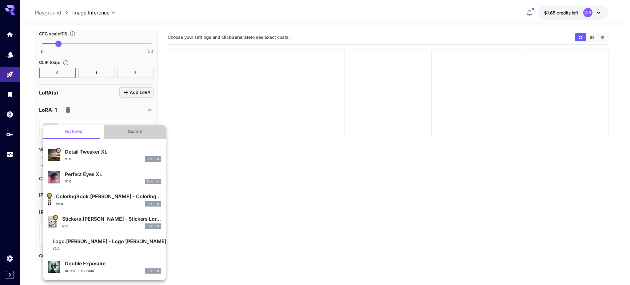
click at [138, 129] on button "Search" at bounding box center [135, 131] width 62 height 15
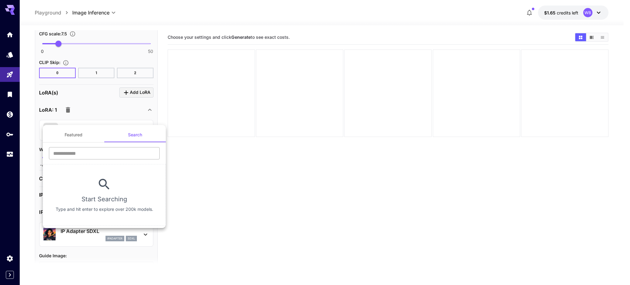
click at [80, 155] on input "text" at bounding box center [104, 153] width 111 height 12
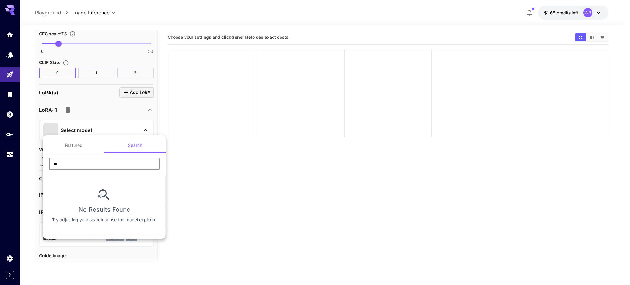
type input "*"
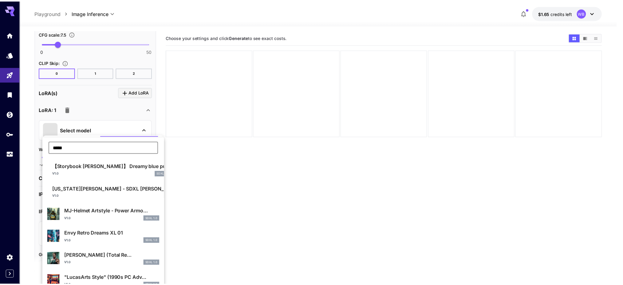
scroll to position [42, 0]
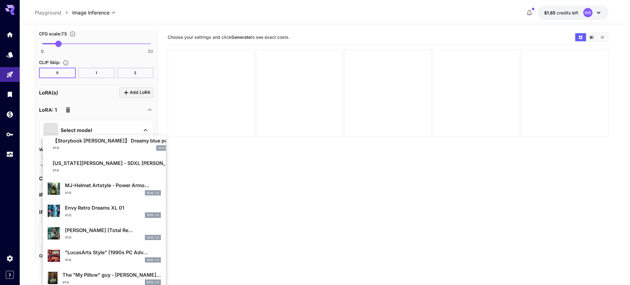
type input "*****"
click at [240, 133] on div at bounding box center [315, 142] width 630 height 285
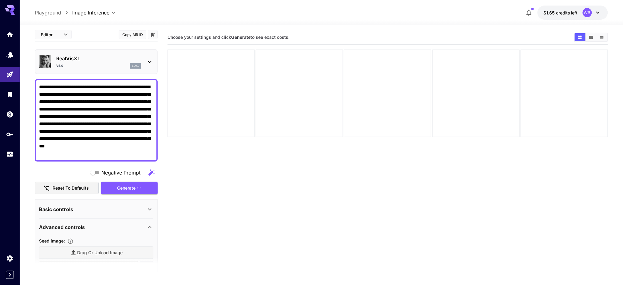
scroll to position [0, 0]
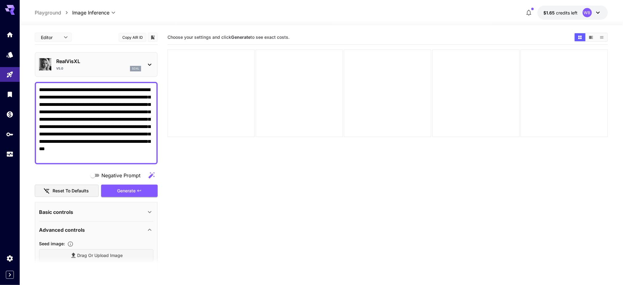
click at [103, 61] on p "RealVisXL" at bounding box center [98, 61] width 85 height 7
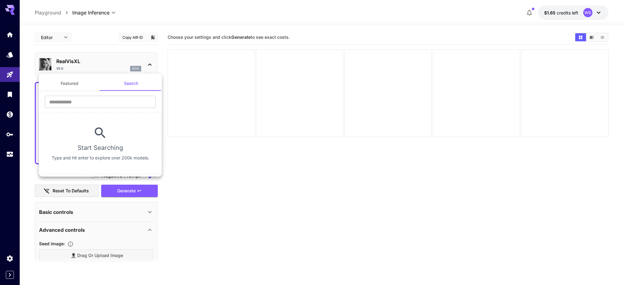
click at [103, 61] on div at bounding box center [315, 142] width 630 height 285
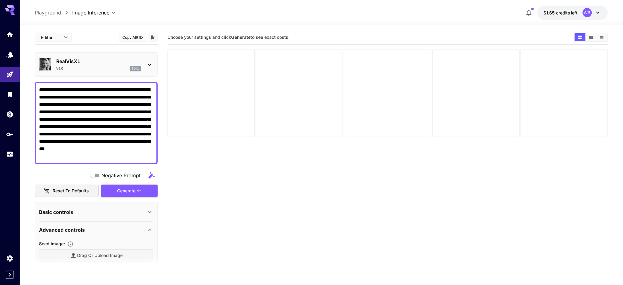
click at [103, 61] on p "RealVisXL" at bounding box center [98, 61] width 85 height 7
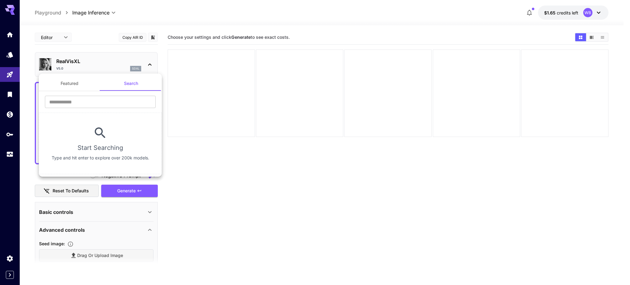
click at [65, 81] on button "Featured" at bounding box center [70, 83] width 62 height 15
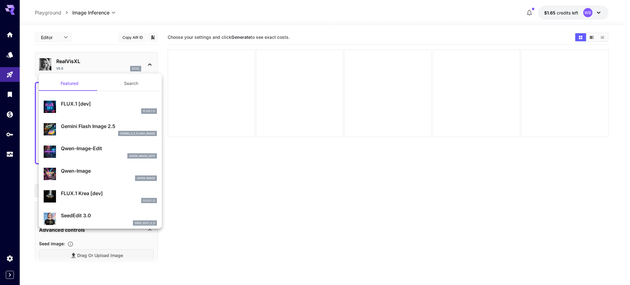
click at [129, 82] on button "Search" at bounding box center [131, 83] width 62 height 15
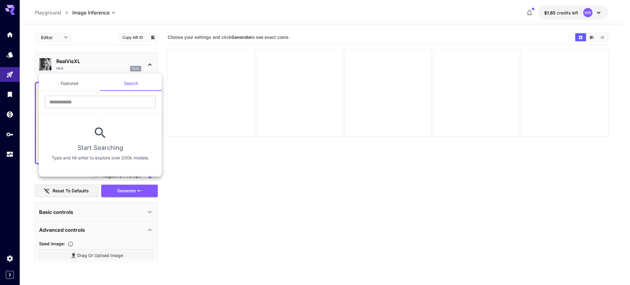
click at [215, 175] on div at bounding box center [315, 142] width 630 height 285
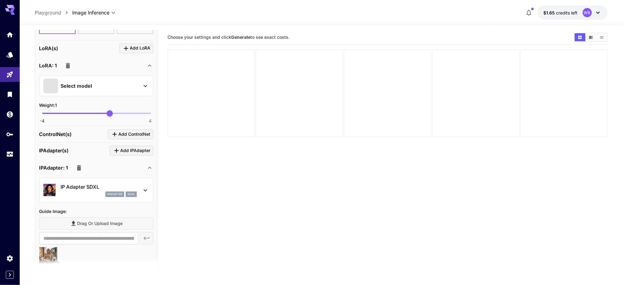
scroll to position [574, 0]
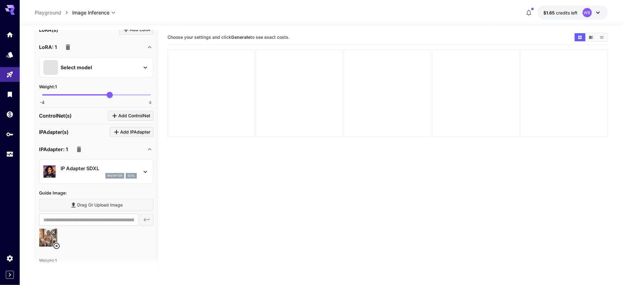
click at [80, 146] on icon "button" at bounding box center [79, 149] width 4 height 6
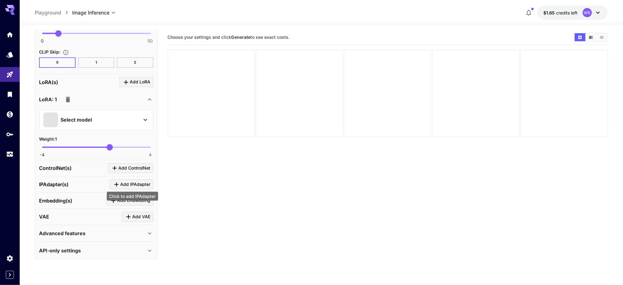
click at [145, 183] on span "Add IPAdapter" at bounding box center [135, 185] width 30 height 8
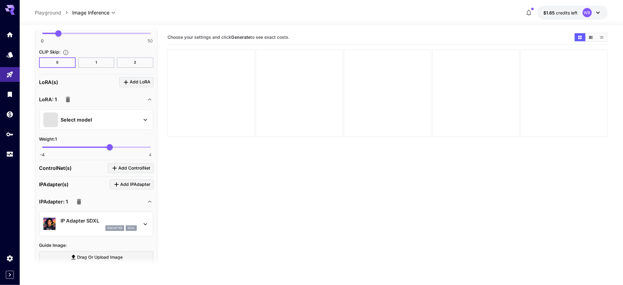
click at [79, 201] on icon "button" at bounding box center [79, 202] width 4 height 6
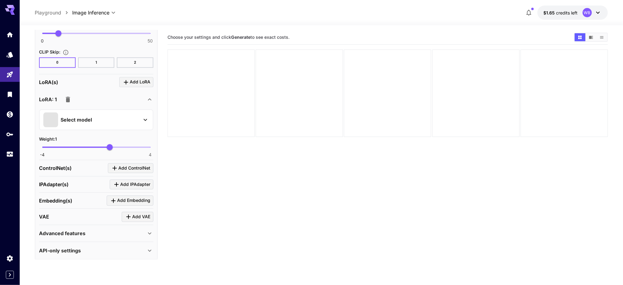
click at [66, 97] on icon "button" at bounding box center [68, 100] width 4 height 6
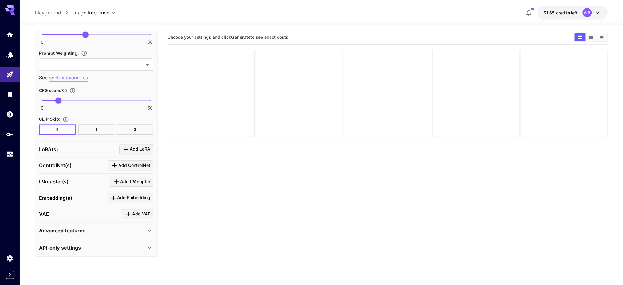
scroll to position [452, 0]
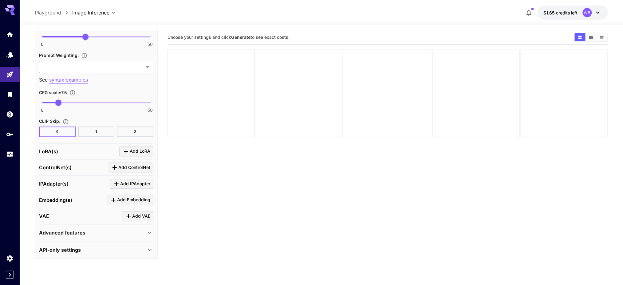
click at [148, 232] on icon at bounding box center [149, 232] width 7 height 7
click at [136, 180] on span "Add IPAdapter" at bounding box center [135, 184] width 30 height 8
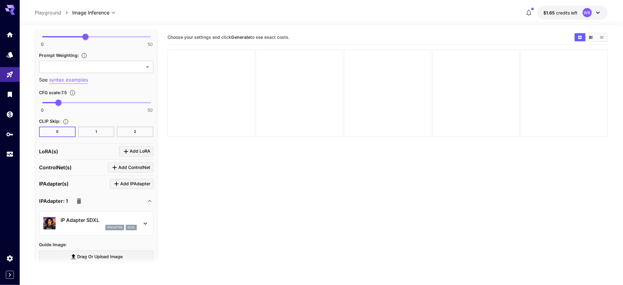
click at [139, 221] on div "IP Adapter SDXL ipAdapter sdxl" at bounding box center [96, 223] width 106 height 19
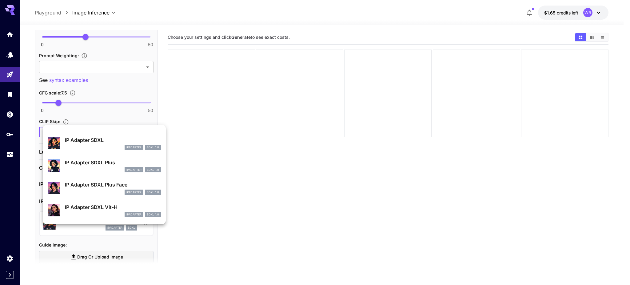
click at [104, 141] on p "IP Adapter SDXL" at bounding box center [113, 139] width 96 height 7
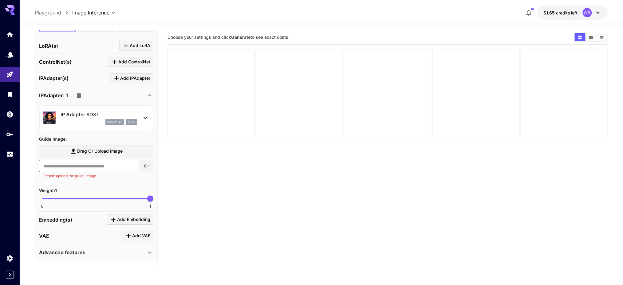
scroll to position [534, 0]
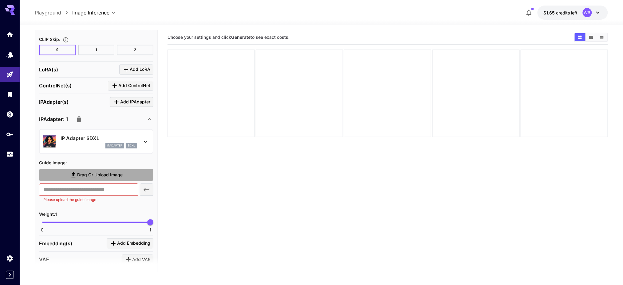
click at [98, 171] on span "Drag or upload image" at bounding box center [100, 175] width 46 height 8
click at [0, 0] on input "Drag or upload image" at bounding box center [0, 0] width 0 height 0
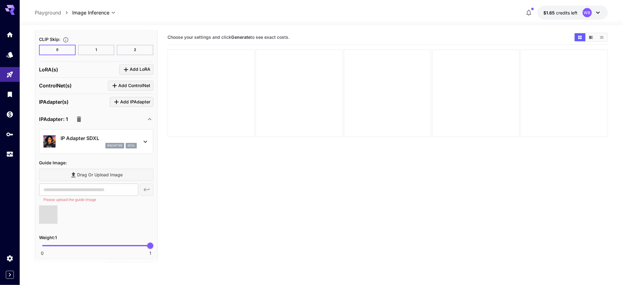
type input "**********"
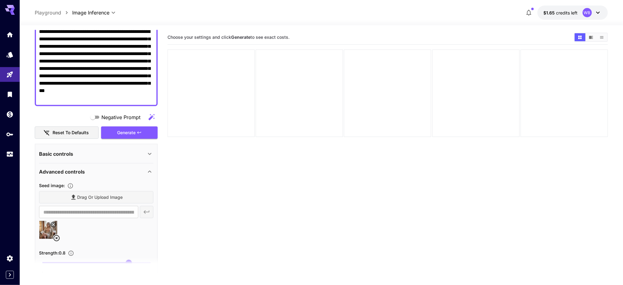
scroll to position [60, 0]
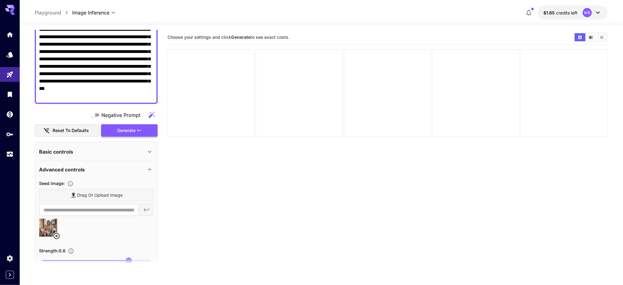
click at [132, 127] on span "Generate" at bounding box center [126, 131] width 18 height 8
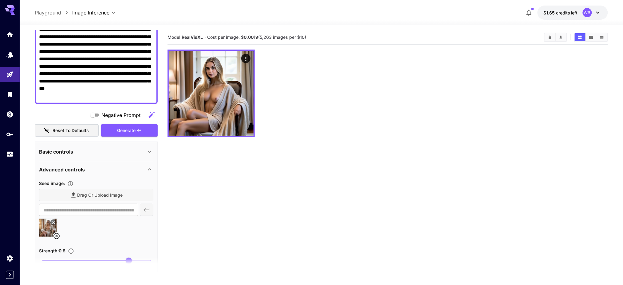
click at [352, 207] on section "Model: RealVisXL · Cost per image: $ 0.0019 (5,263 images per $10)" at bounding box center [388, 172] width 441 height 285
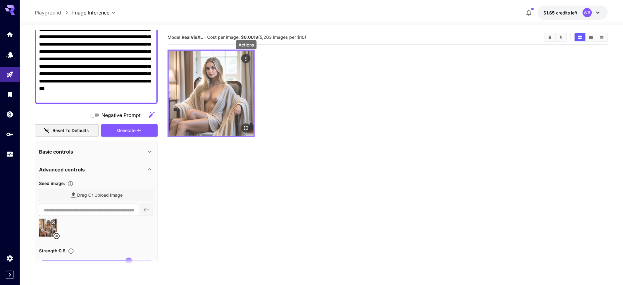
click at [249, 58] on icon "Actions" at bounding box center [246, 59] width 6 height 6
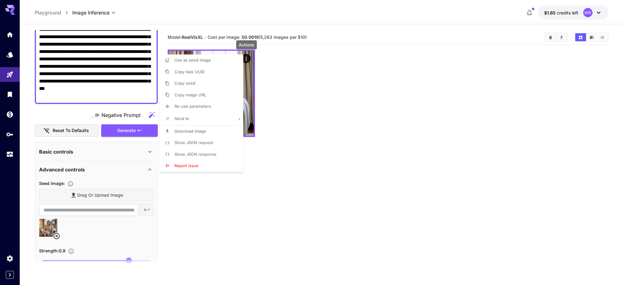
click at [286, 110] on div at bounding box center [315, 142] width 630 height 285
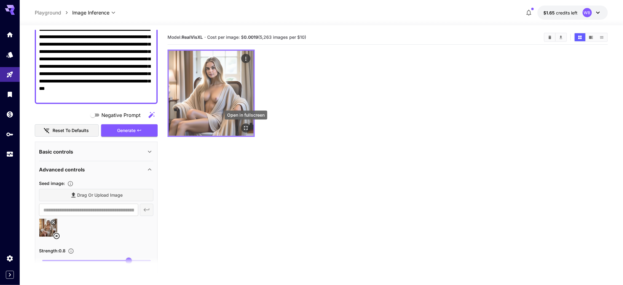
click at [245, 129] on icon "Open in fullscreen" at bounding box center [246, 128] width 4 height 4
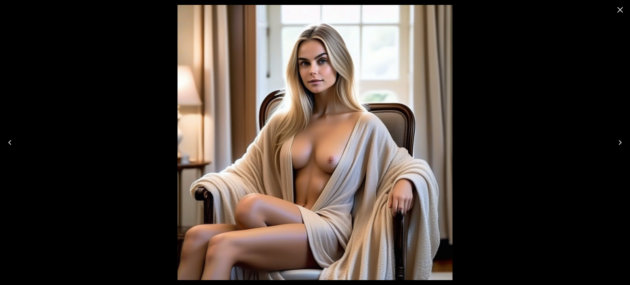
click at [618, 9] on icon "Close" at bounding box center [620, 10] width 10 height 10
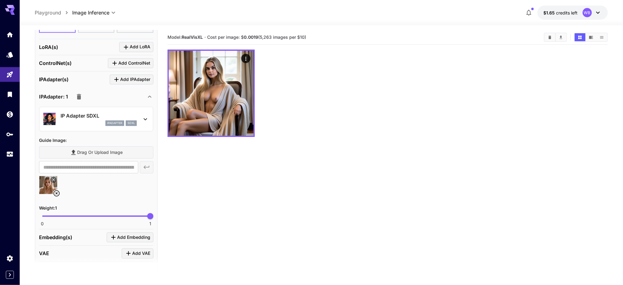
scroll to position [552, 0]
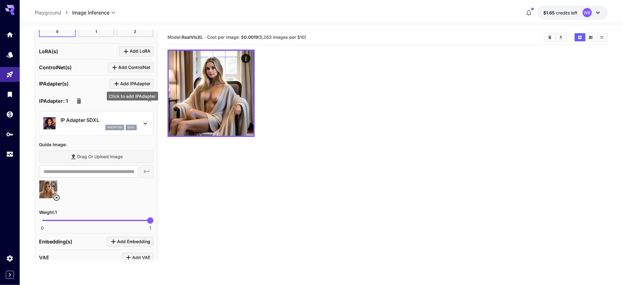
click at [137, 84] on span "Add IPAdapter" at bounding box center [135, 84] width 30 height 8
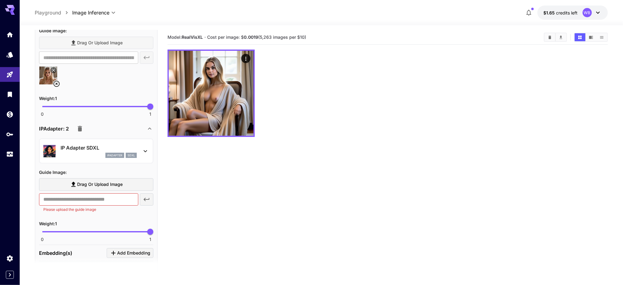
scroll to position [675, 0]
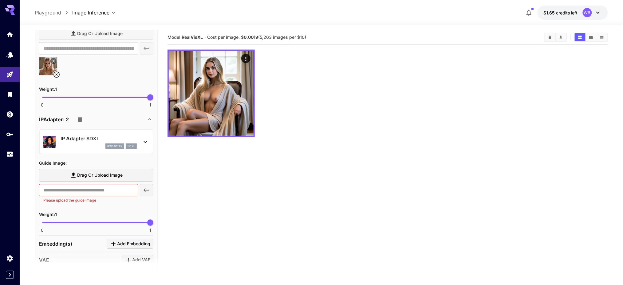
click at [145, 138] on icon at bounding box center [145, 141] width 7 height 7
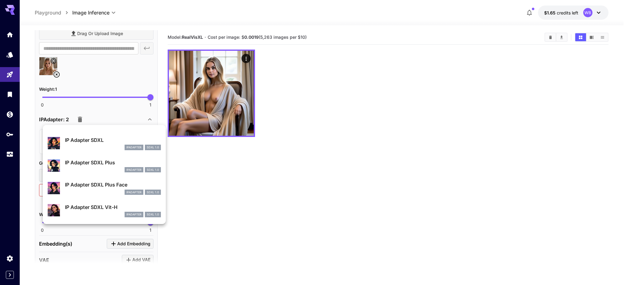
click at [112, 185] on p "IP Adapter SDXL Plus Face" at bounding box center [113, 184] width 96 height 7
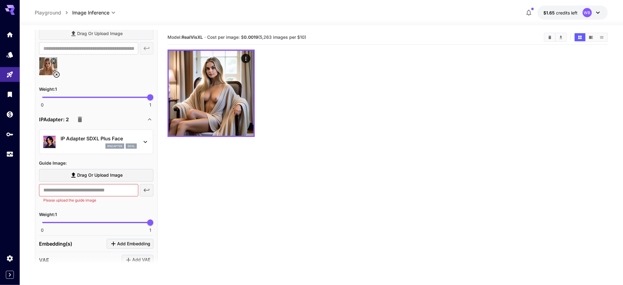
click at [121, 173] on span "Drag or upload image" at bounding box center [100, 175] width 46 height 8
click at [0, 0] on input "Drag or upload image" at bounding box center [0, 0] width 0 height 0
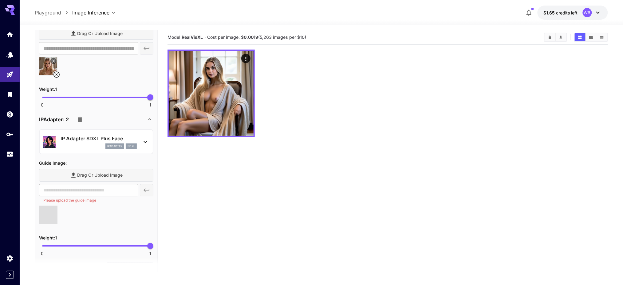
type input "**********"
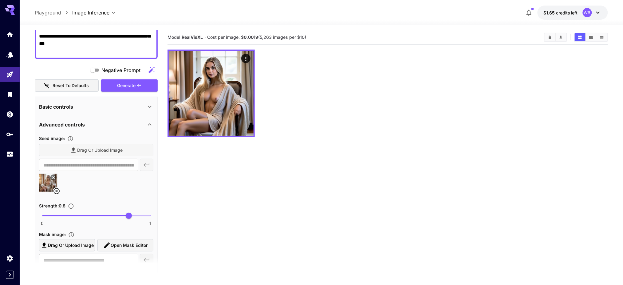
scroll to position [78, 0]
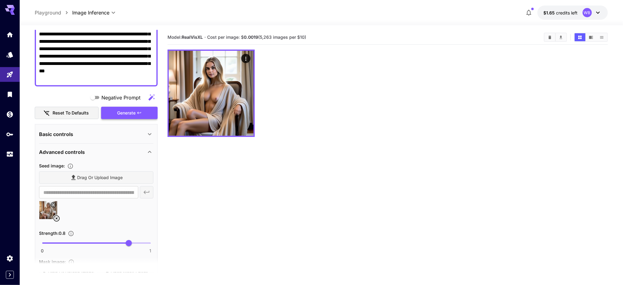
click at [128, 112] on span "Generate" at bounding box center [126, 113] width 18 height 8
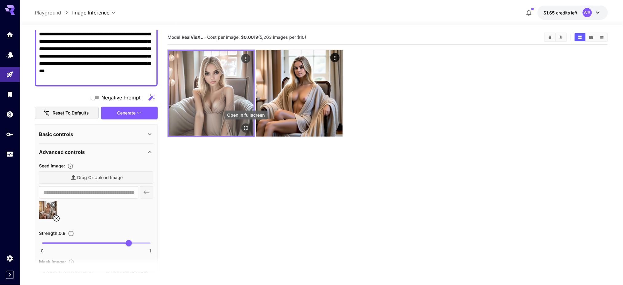
click at [245, 130] on icon "Open in fullscreen" at bounding box center [246, 128] width 4 height 4
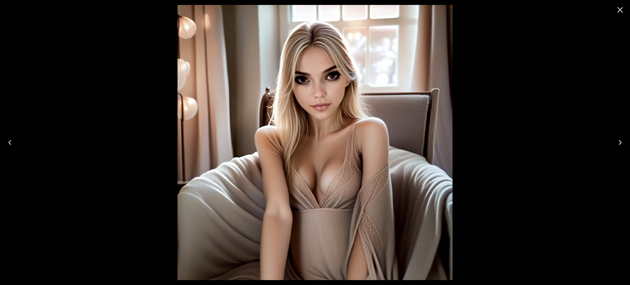
click at [618, 9] on icon "Close" at bounding box center [620, 10] width 10 height 10
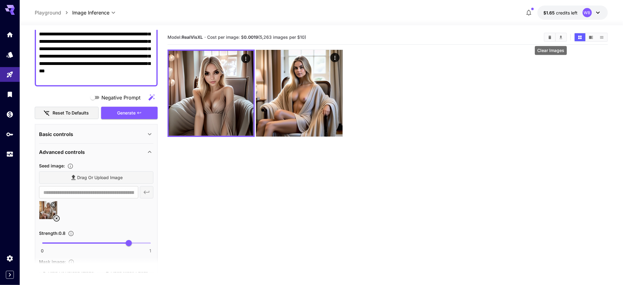
click at [550, 35] on icon "Clear Images" at bounding box center [550, 37] width 5 height 5
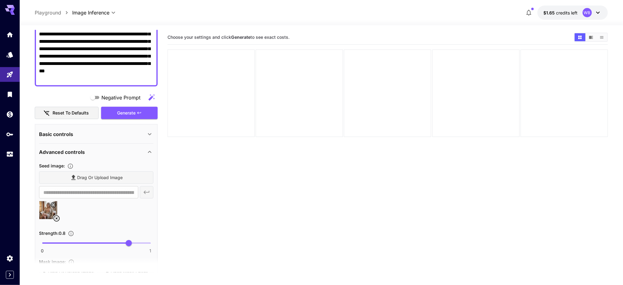
scroll to position [0, 0]
